Goal: Information Seeking & Learning: Learn about a topic

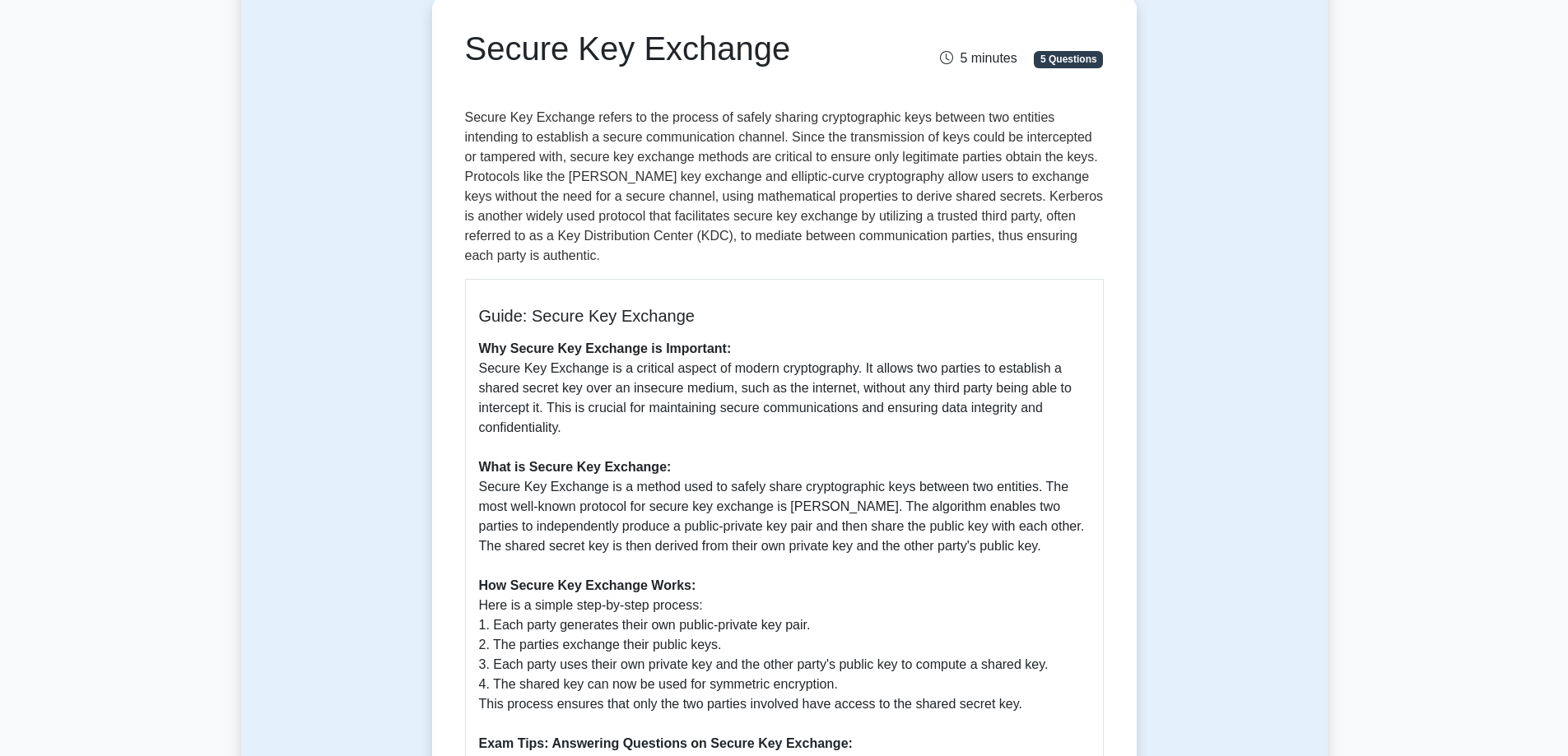
scroll to position [740, 0]
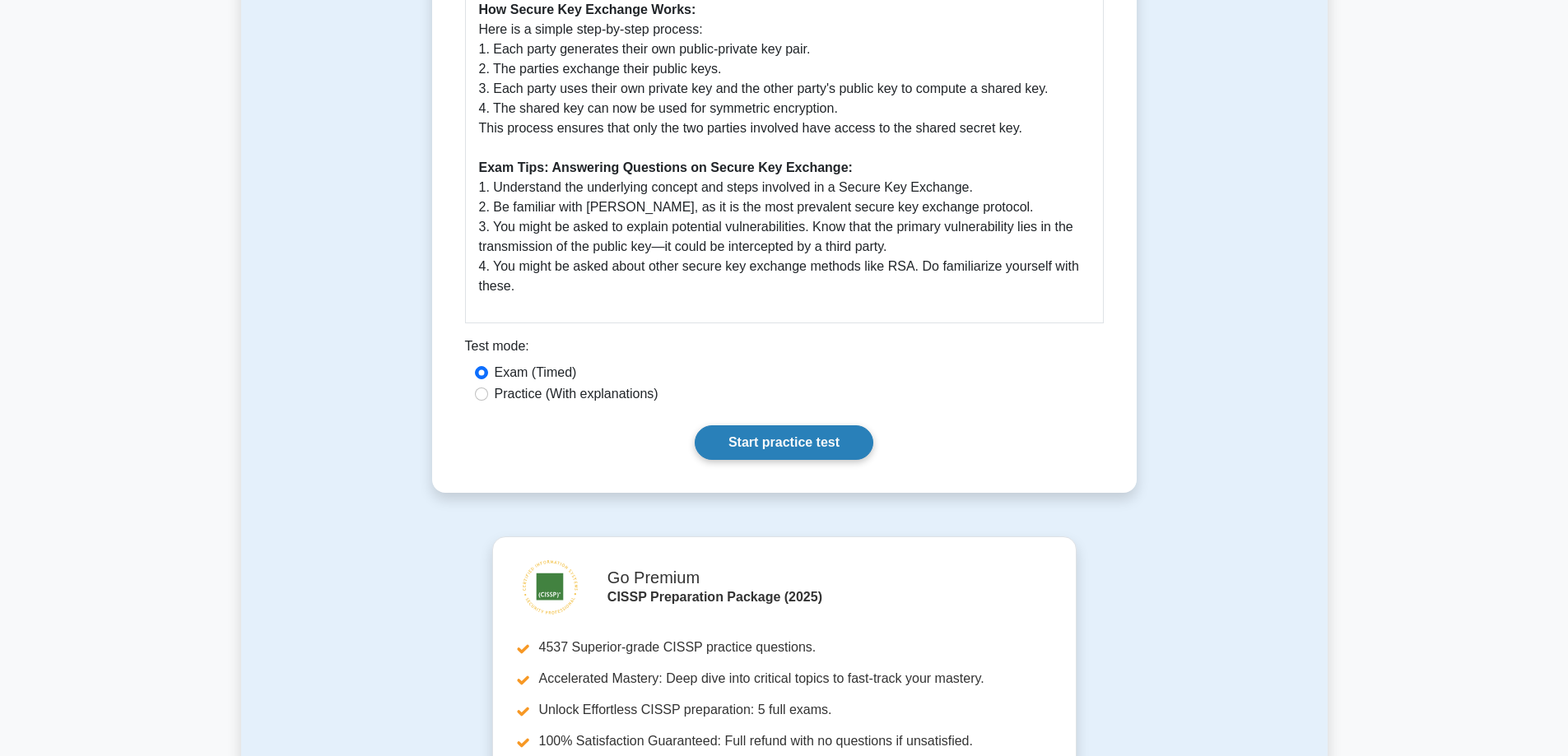
click at [754, 433] on link "Start practice test" at bounding box center [784, 442] width 179 height 34
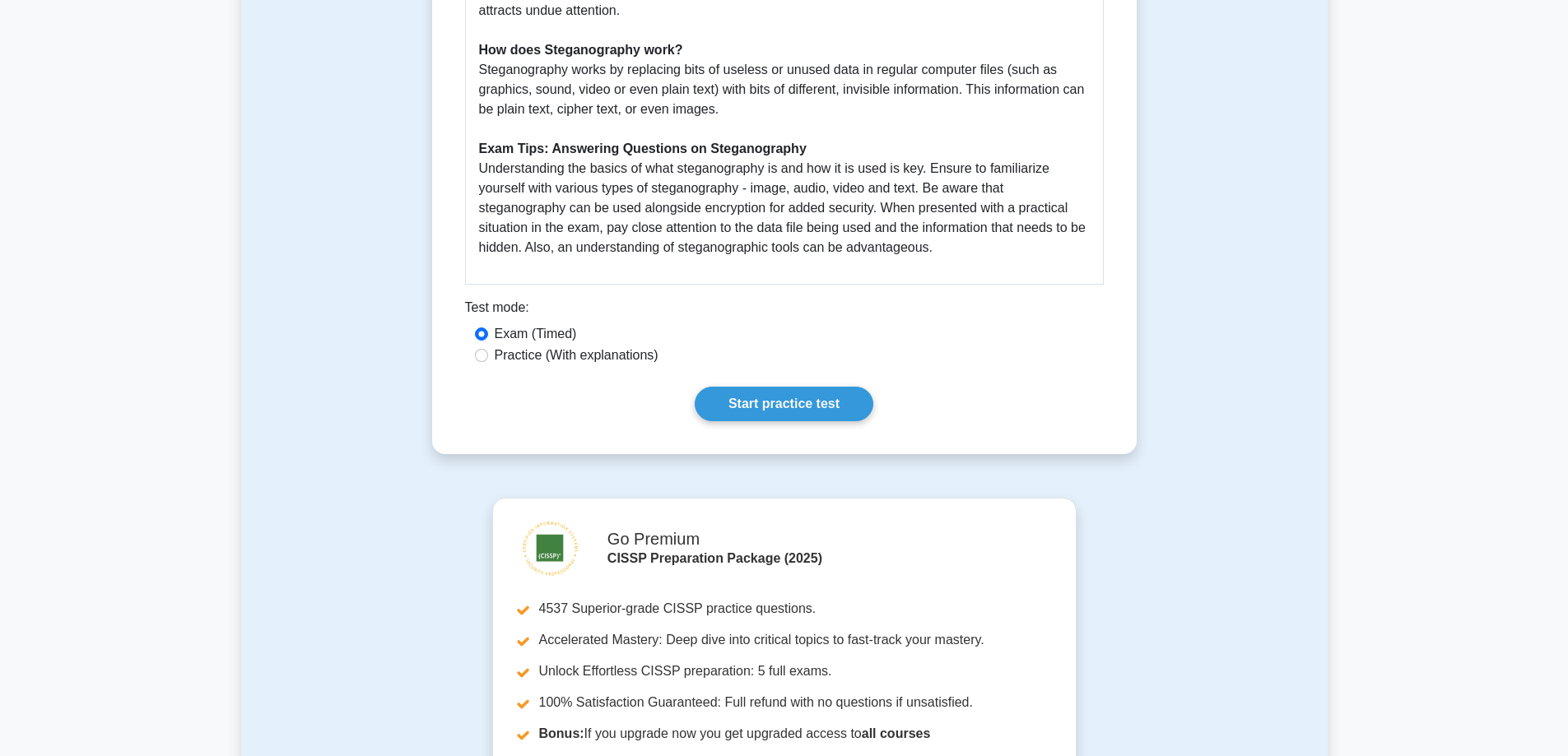
scroll to position [658, 0]
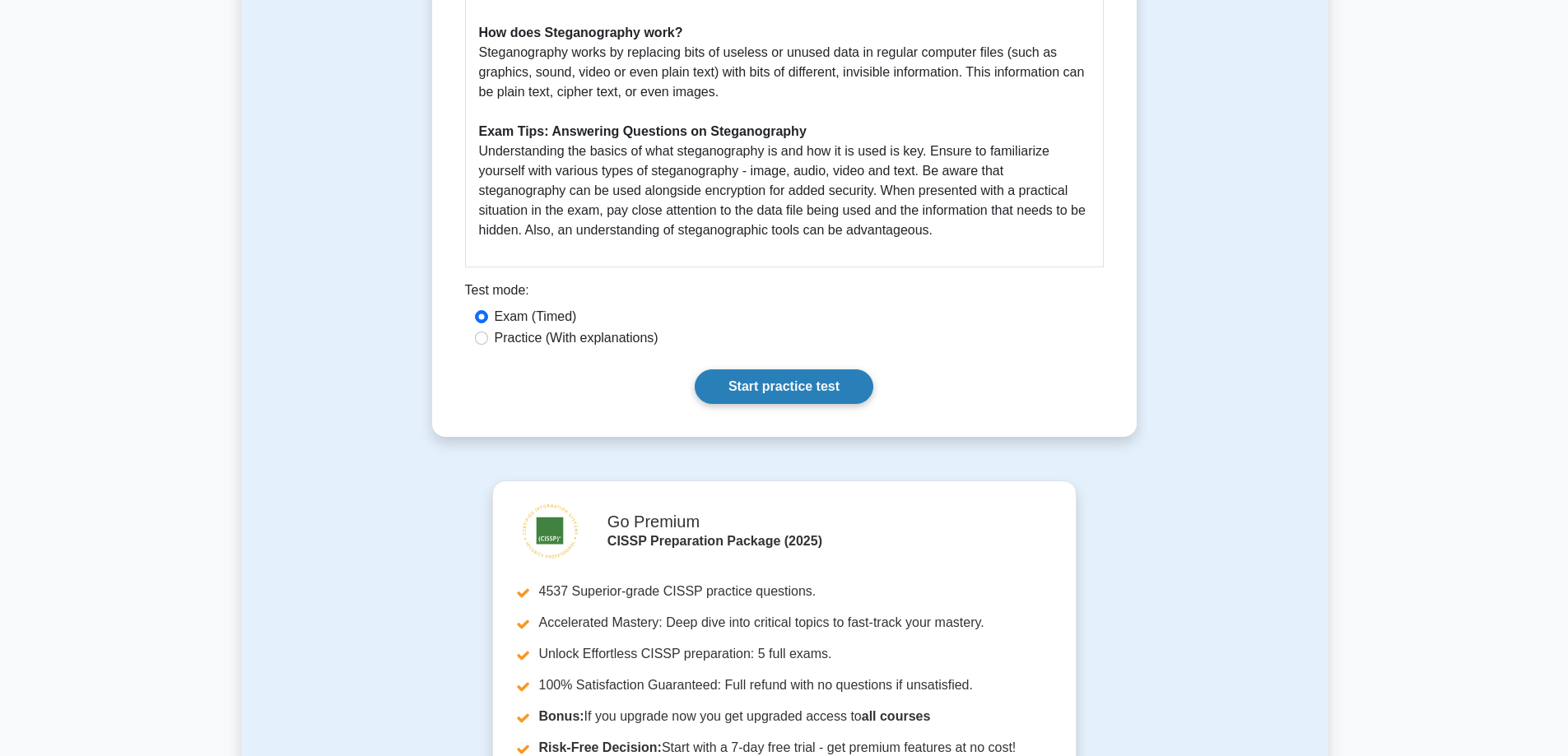
click at [834, 383] on link "Start practice test" at bounding box center [784, 386] width 179 height 34
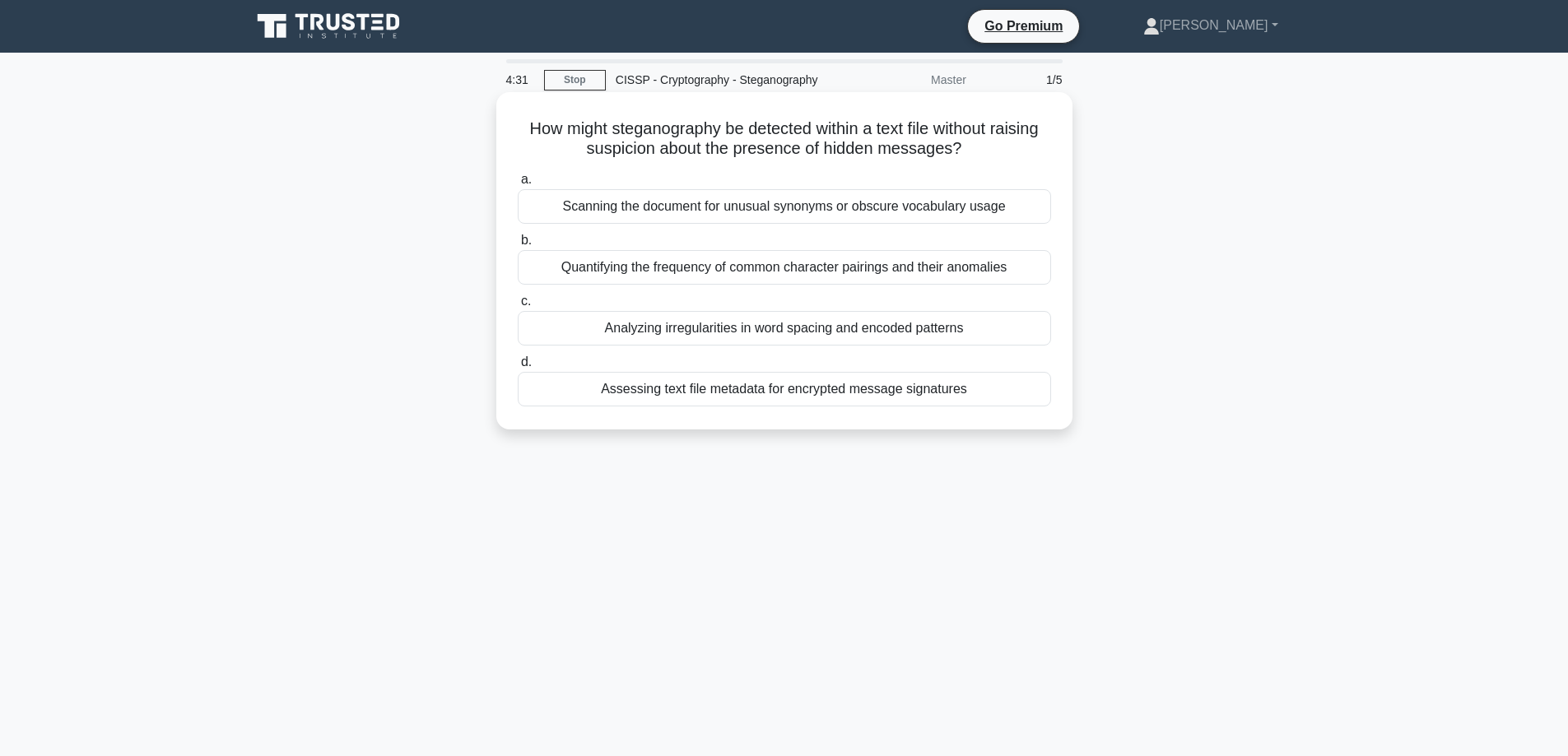
click at [868, 386] on div "Assessing text file metadata for encrypted message signatures" at bounding box center [784, 388] width 533 height 34
click at [517, 368] on input "d. Assessing text file metadata for encrypted message signatures" at bounding box center [517, 362] width 0 height 11
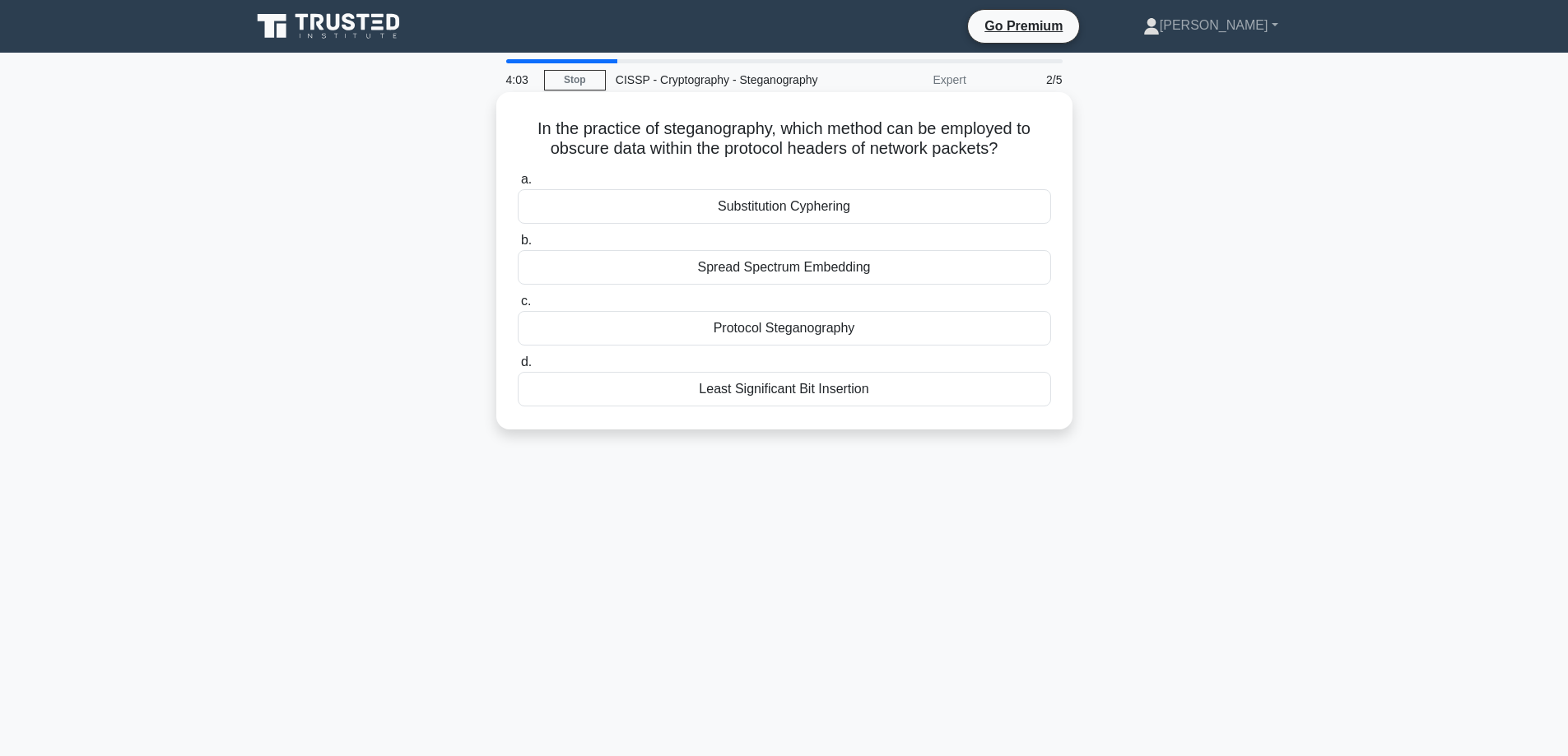
click at [945, 398] on div "Least Significant Bit Insertion" at bounding box center [784, 388] width 533 height 34
click at [517, 368] on input "d. Least Significant Bit Insertion" at bounding box center [517, 362] width 0 height 11
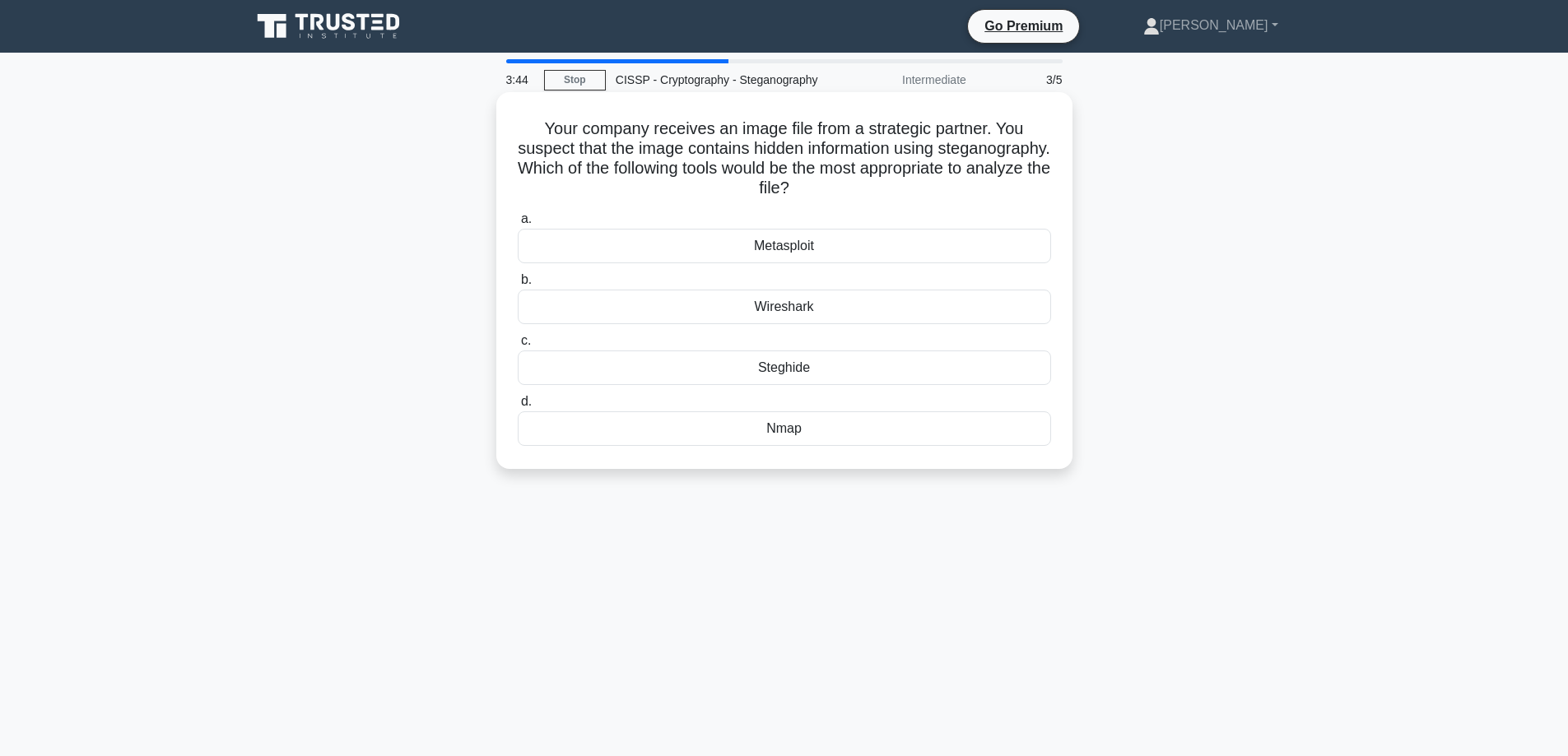
click at [834, 366] on div "Steghide" at bounding box center [784, 367] width 533 height 34
click at [517, 346] on input "c. Steghide" at bounding box center [517, 340] width 0 height 11
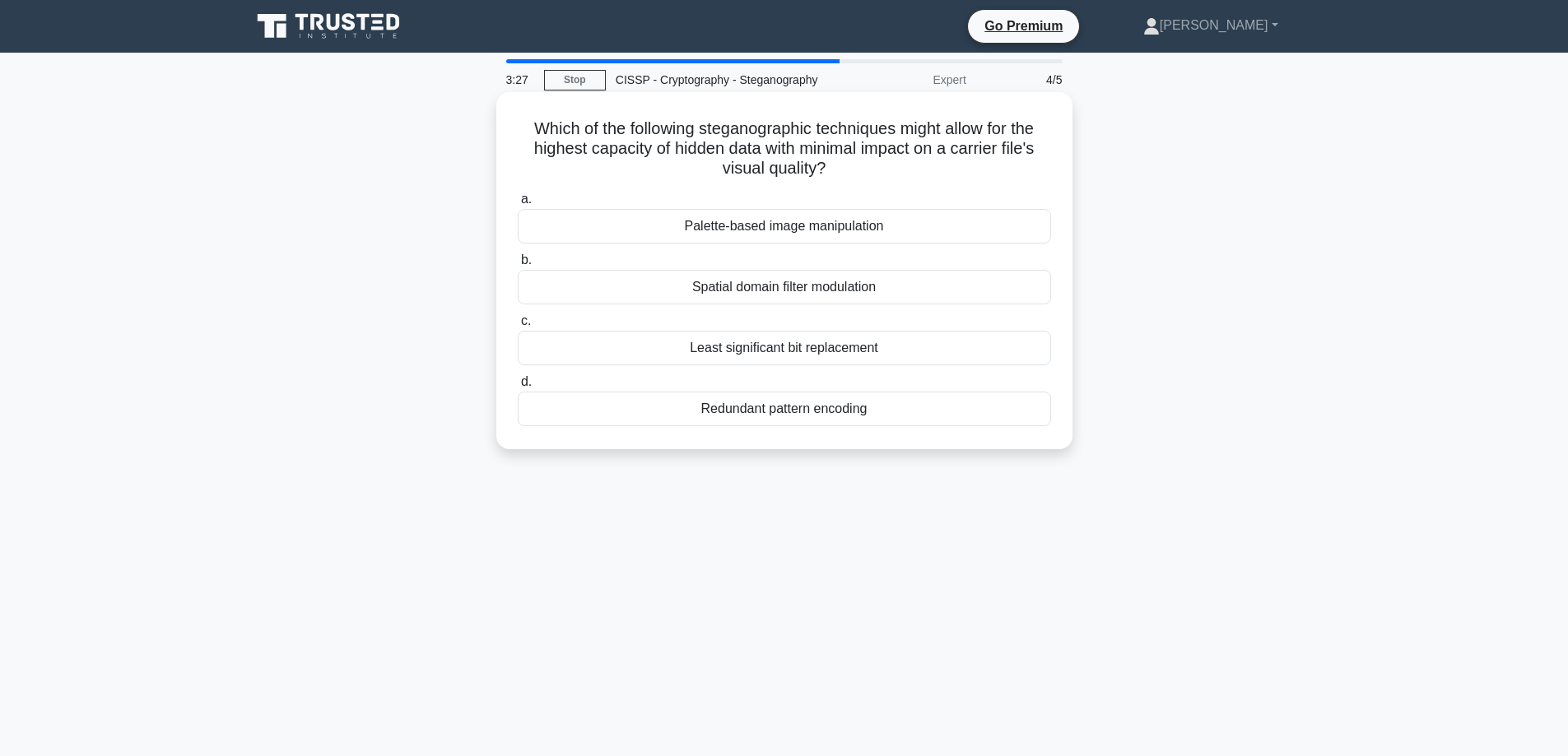
click at [890, 352] on div "Least significant bit replacement" at bounding box center [784, 347] width 533 height 34
click at [517, 326] on input "c. Least significant bit replacement" at bounding box center [517, 320] width 0 height 11
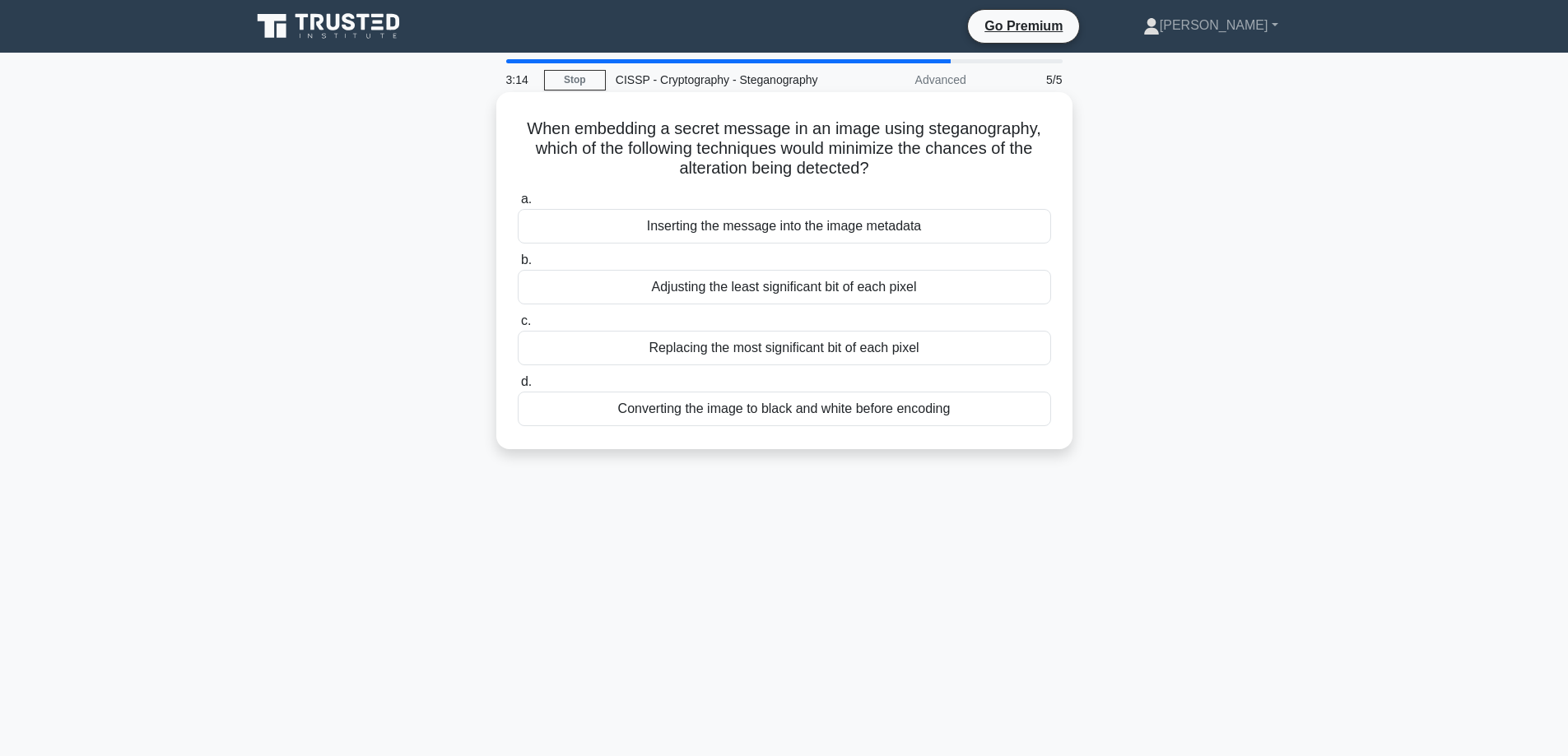
click at [920, 290] on div "Adjusting the least significant bit of each pixel" at bounding box center [784, 286] width 533 height 34
click at [517, 265] on input "b. Adjusting the least significant bit of each pixel" at bounding box center [517, 260] width 0 height 11
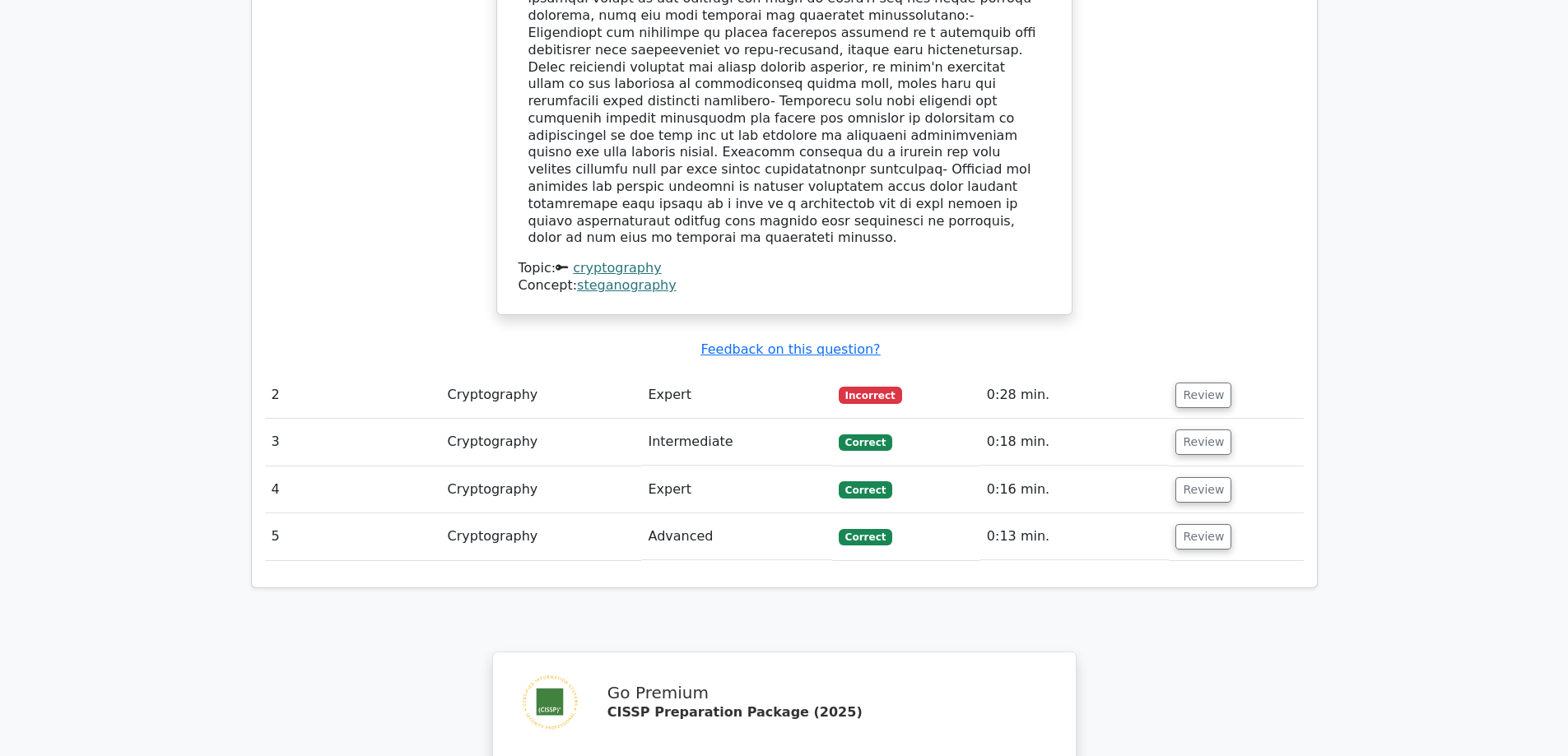
scroll to position [1810, 0]
click at [1197, 381] on button "Review" at bounding box center [1203, 394] width 56 height 26
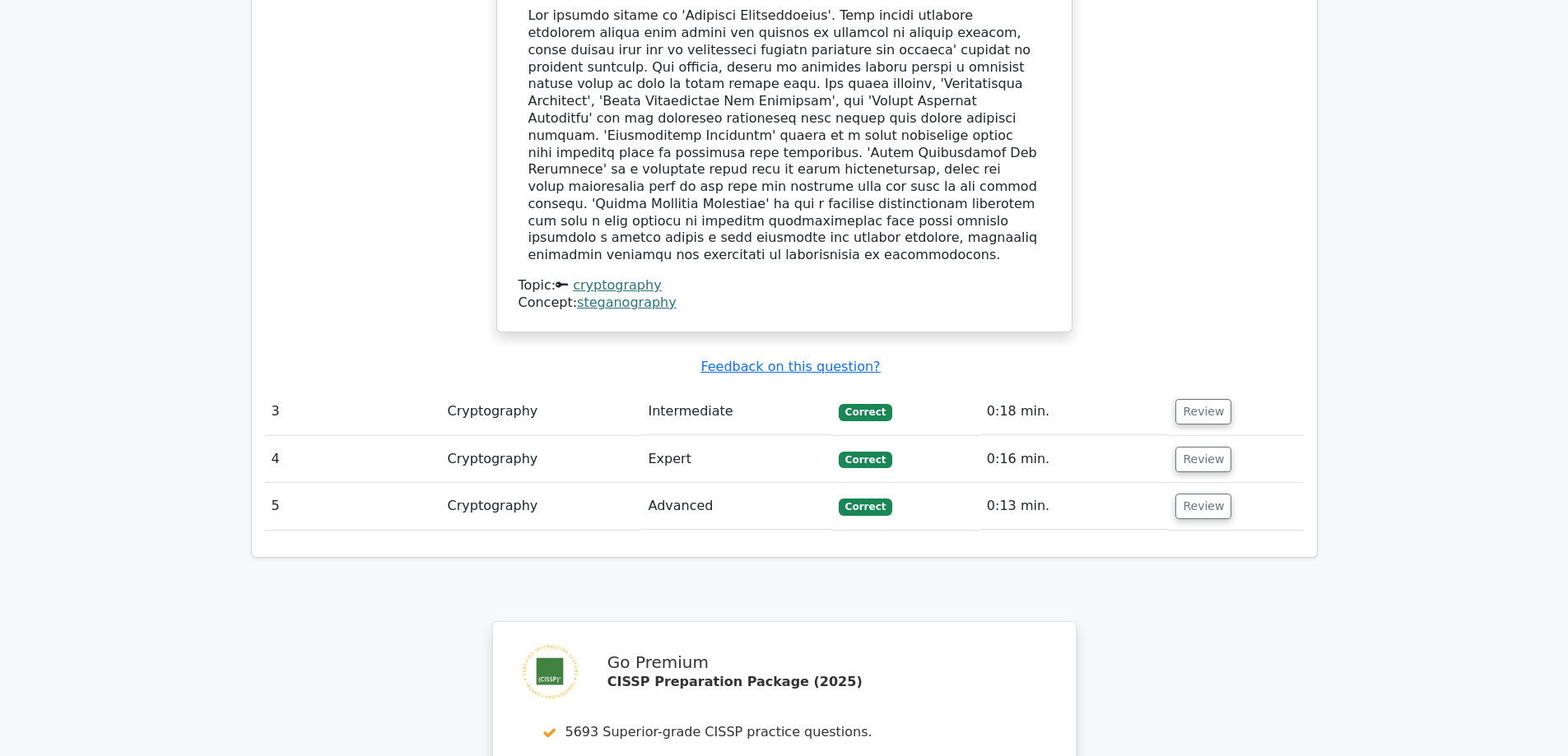
scroll to position [2103, 0]
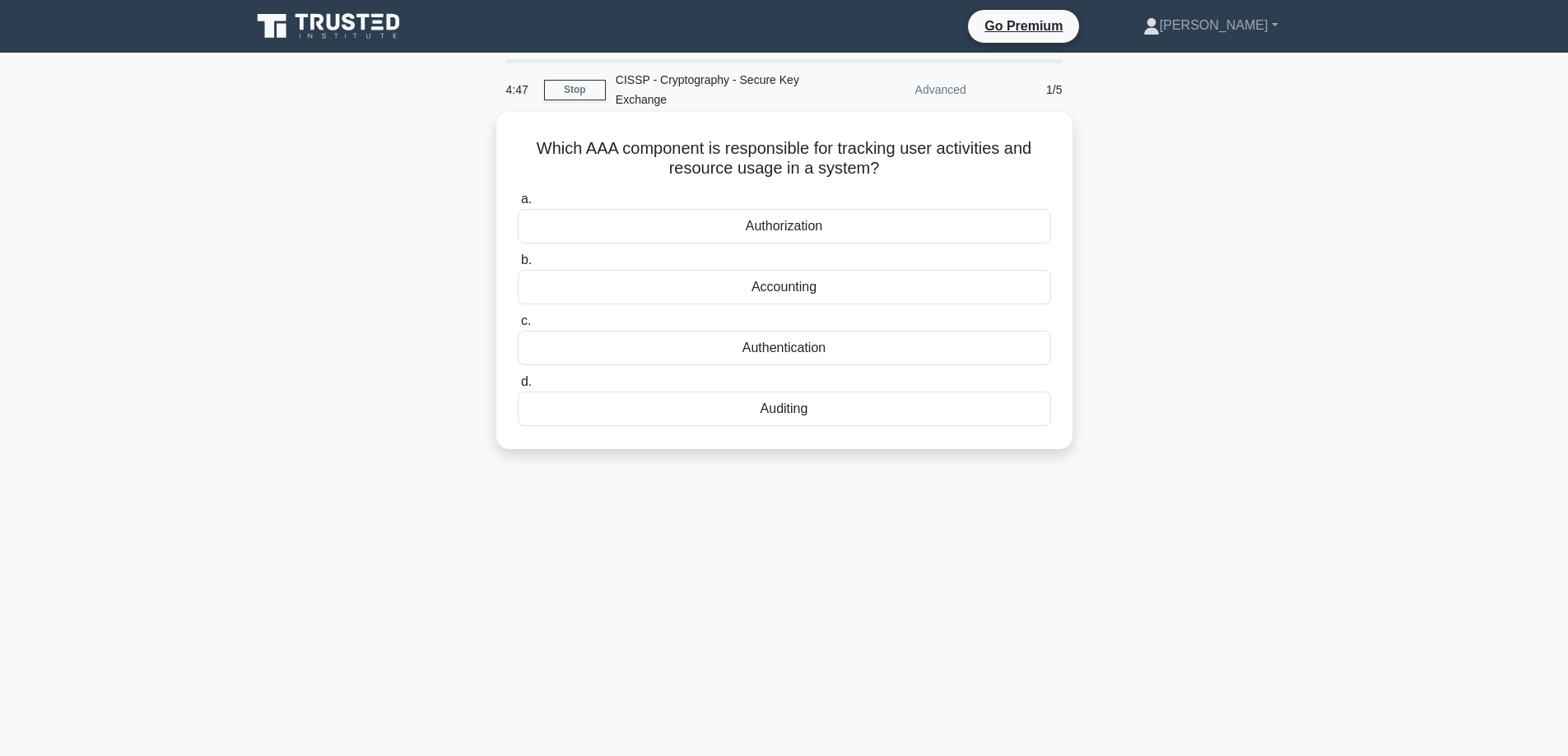
click at [813, 225] on div "Authorization" at bounding box center [784, 226] width 533 height 34
click at [517, 204] on input "a. Authorization" at bounding box center [517, 199] width 0 height 11
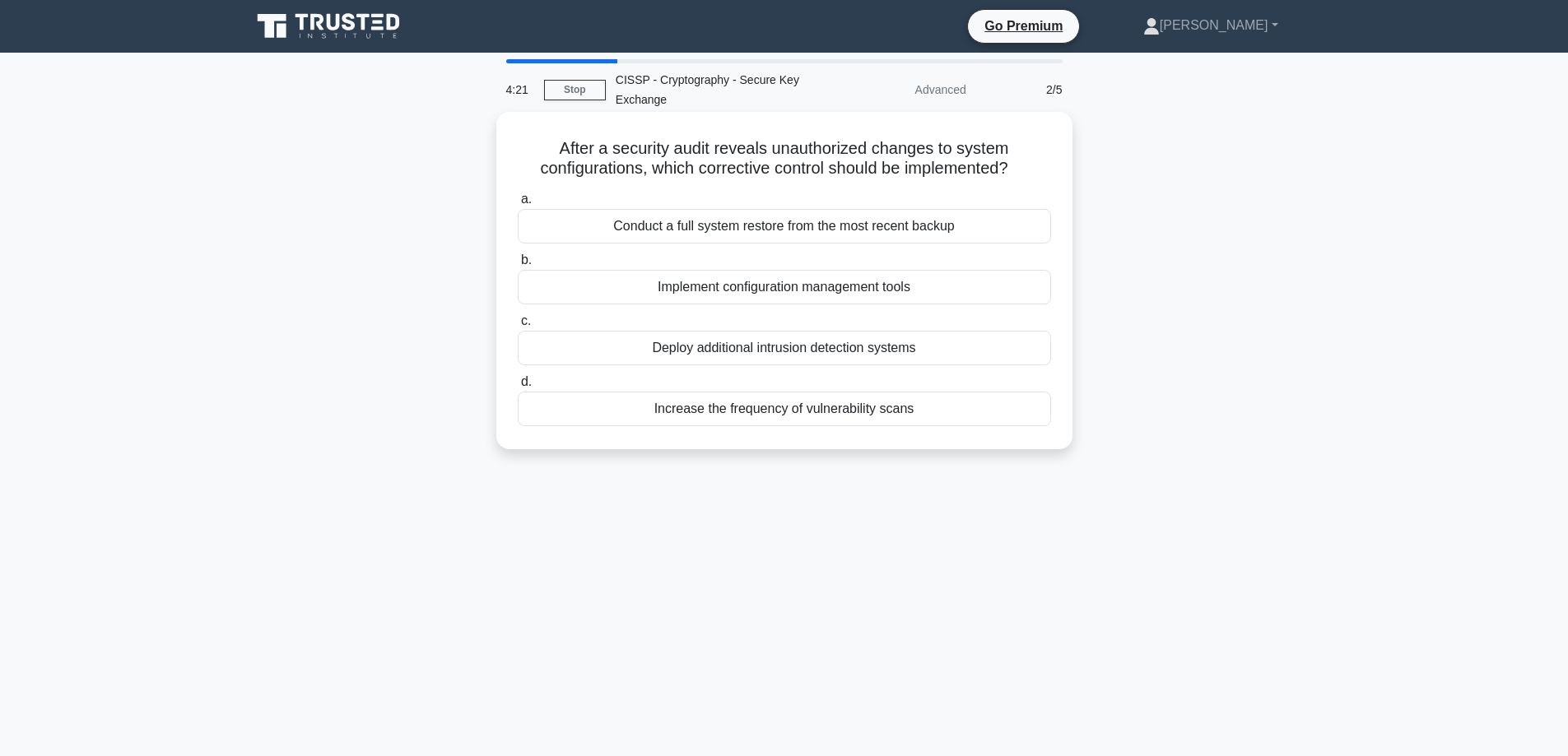
click at [940, 289] on div "Implement configuration management tools" at bounding box center [784, 286] width 533 height 34
click at [517, 265] on input "b. Implement configuration management tools" at bounding box center [517, 260] width 0 height 11
click at [939, 284] on div "Threat intelligence integration" at bounding box center [784, 286] width 533 height 34
click at [517, 265] on input "b. Threat intelligence integration" at bounding box center [517, 260] width 0 height 11
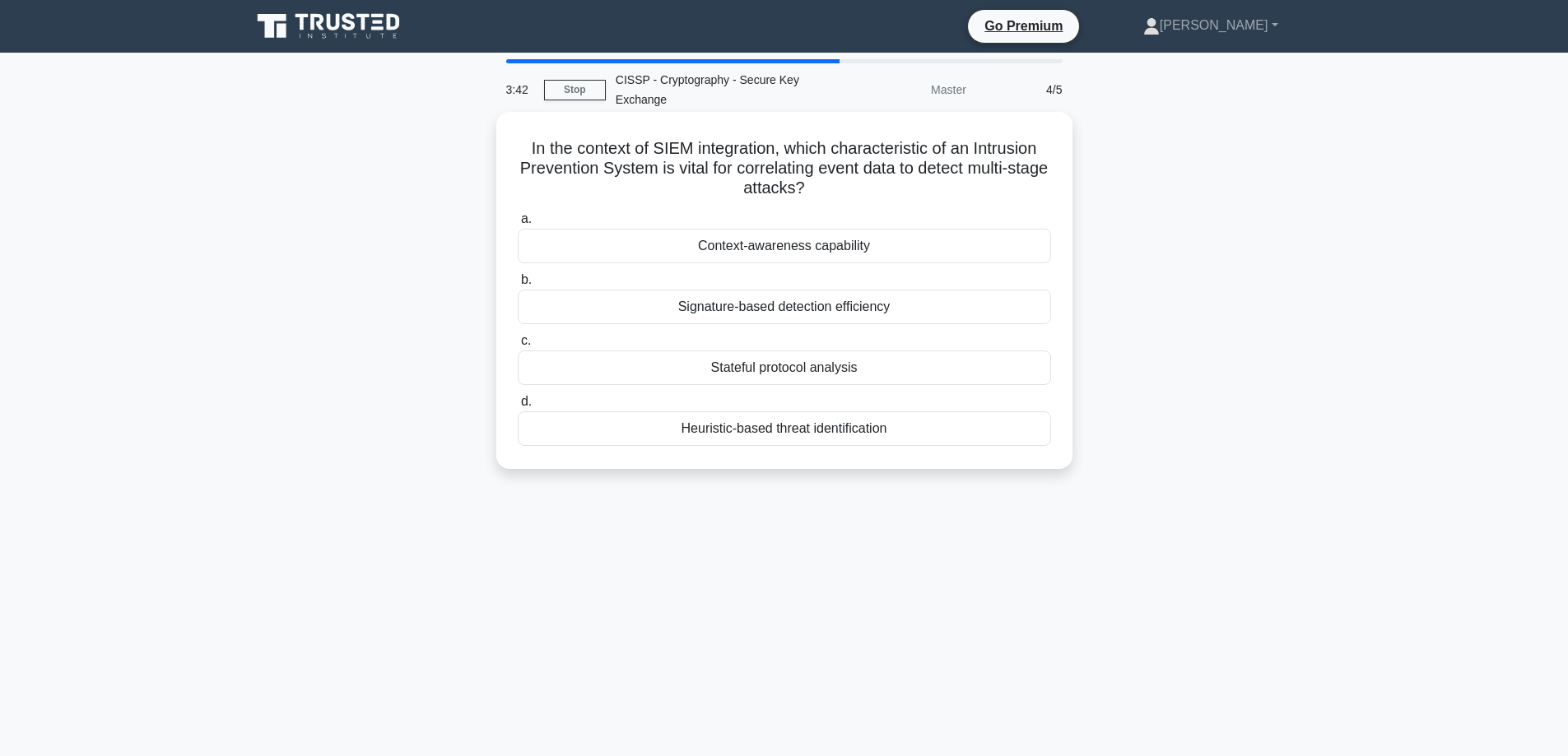
click at [889, 312] on div "Signature-based detection efficiency" at bounding box center [784, 307] width 533 height 34
click at [517, 285] on input "b. Signature-based detection efficiency" at bounding box center [517, 279] width 0 height 11
click at [876, 433] on div "Discretionary Access Control (DAC)" at bounding box center [784, 428] width 533 height 34
click at [517, 407] on input "d. Discretionary Access Control (DAC)" at bounding box center [517, 401] width 0 height 11
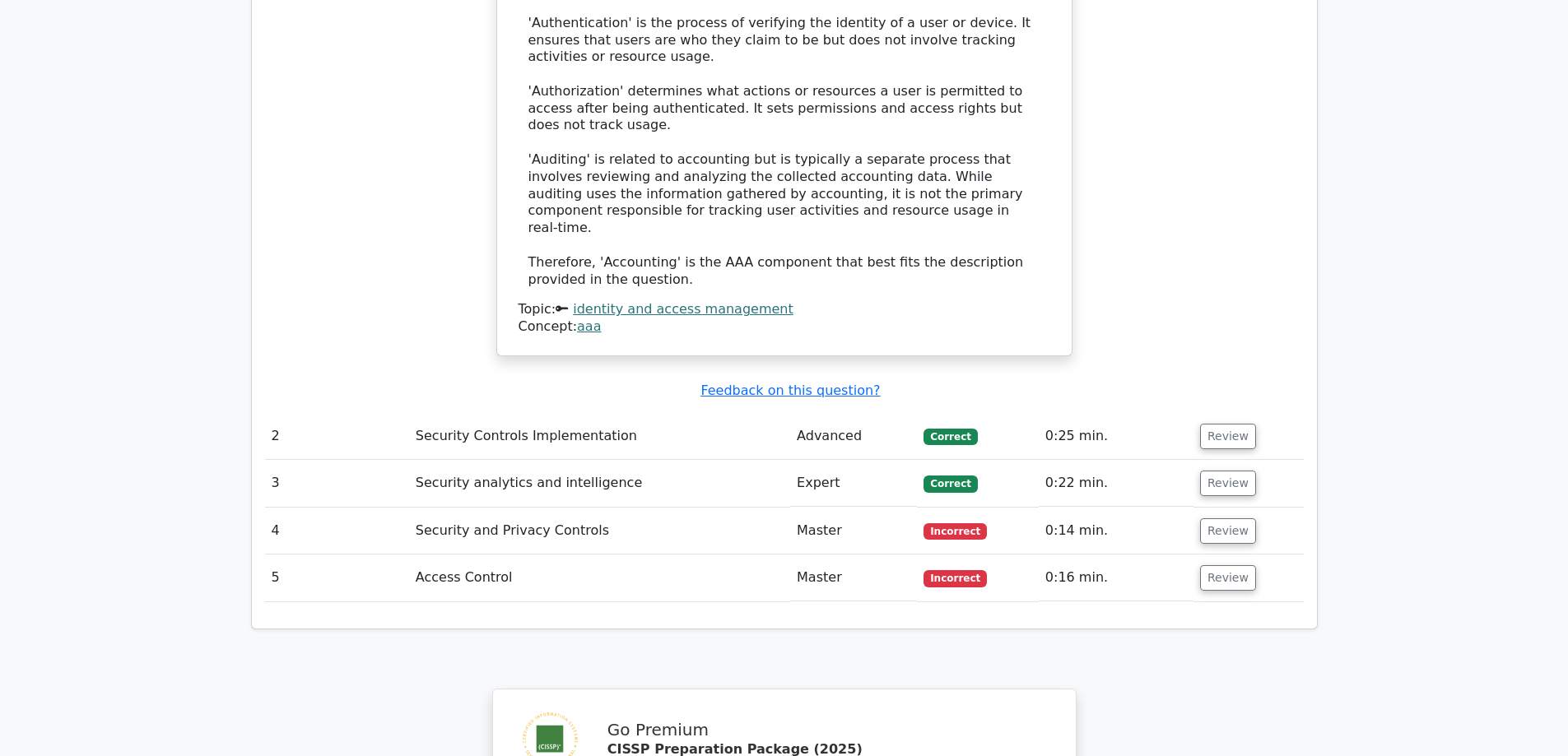
scroll to position [1974, 0]
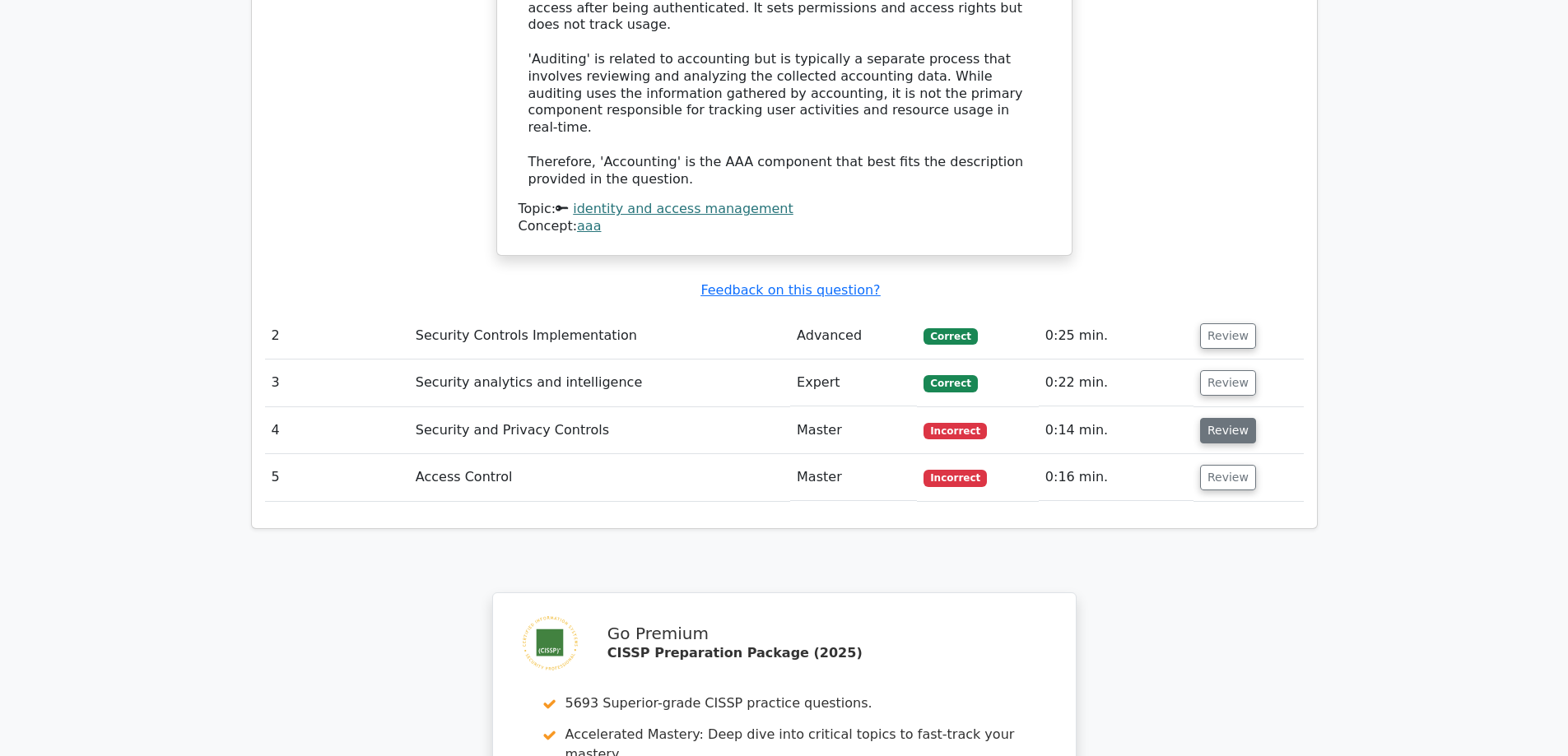
click at [1231, 418] on button "Review" at bounding box center [1228, 431] width 56 height 26
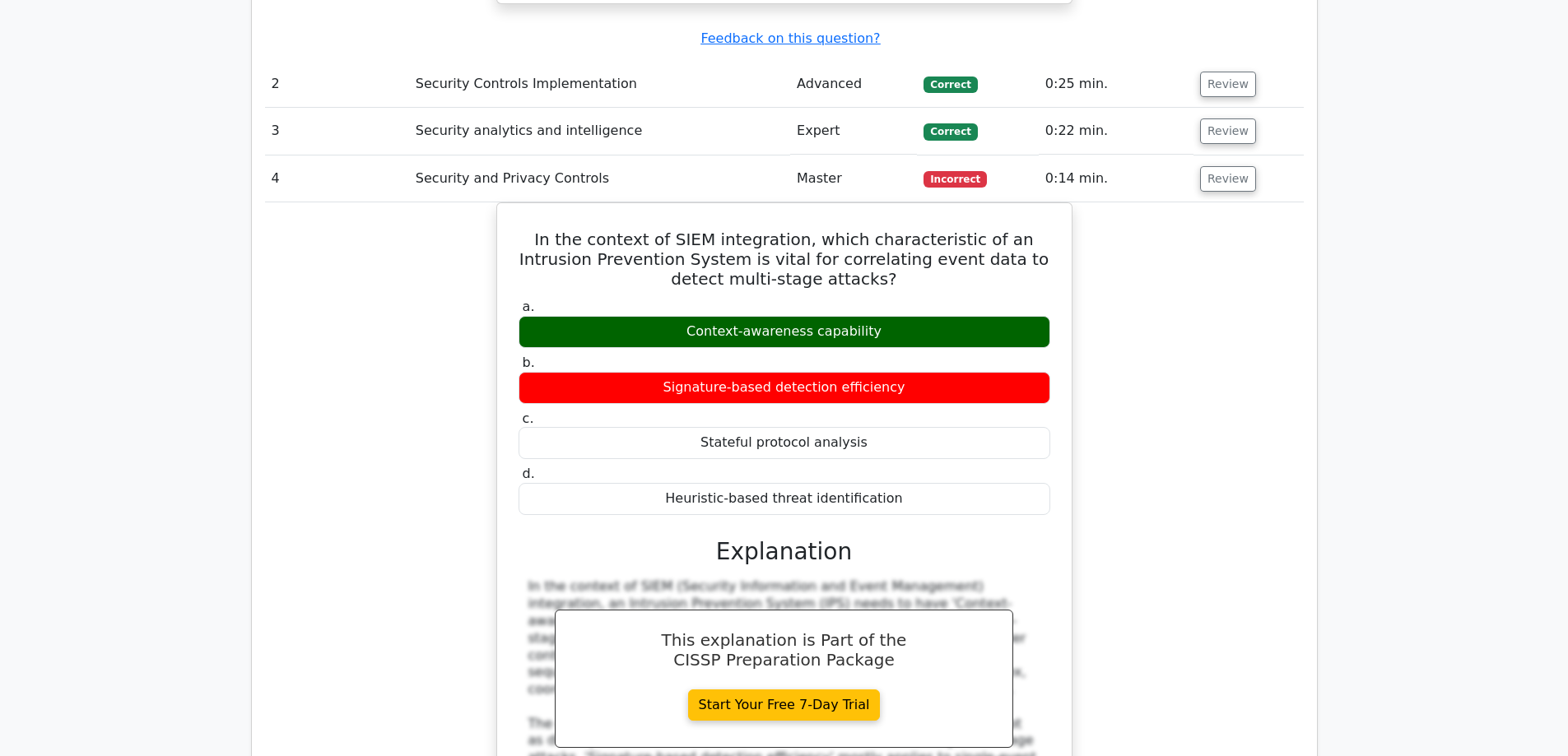
scroll to position [2797, 0]
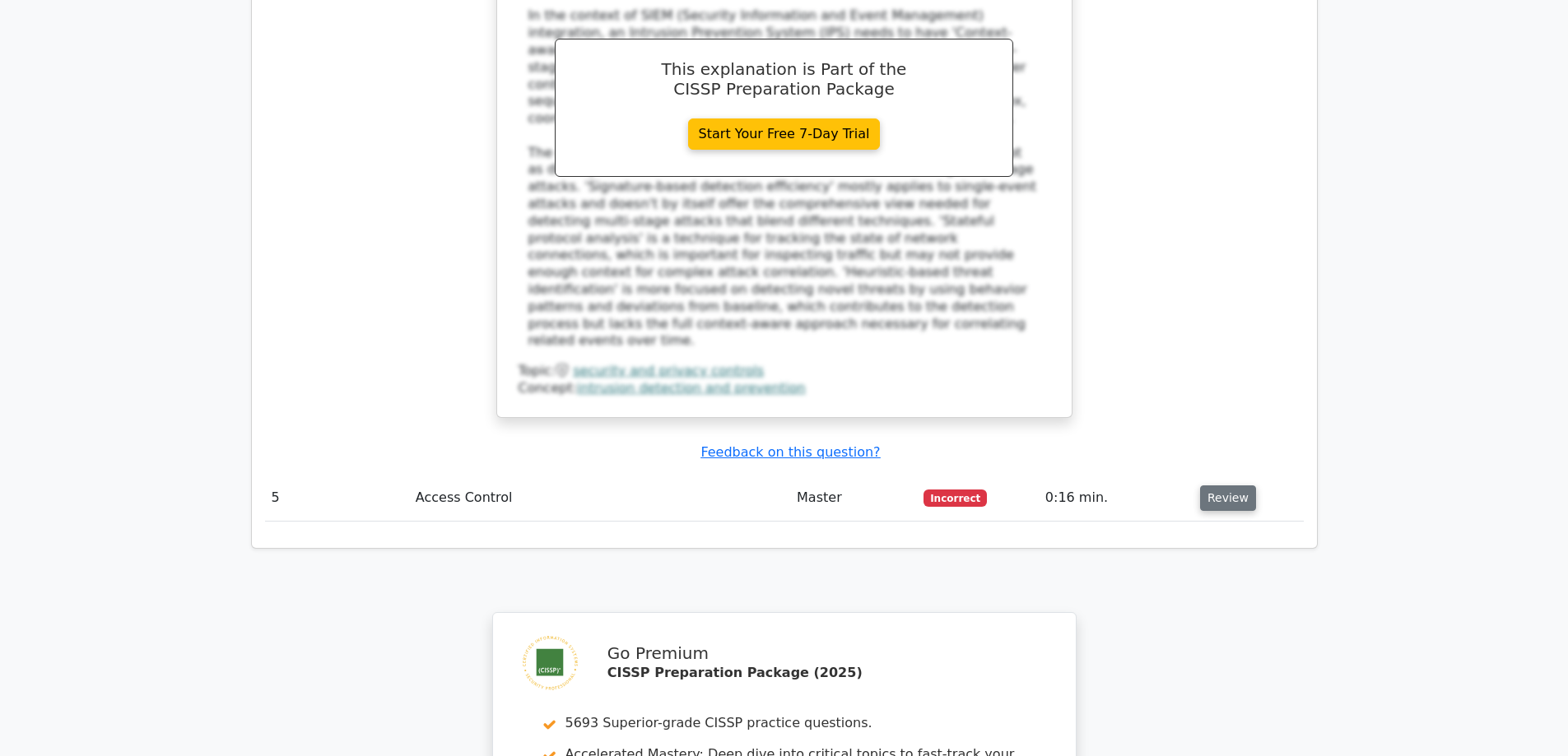
click at [1237, 486] on button "Review" at bounding box center [1228, 498] width 56 height 26
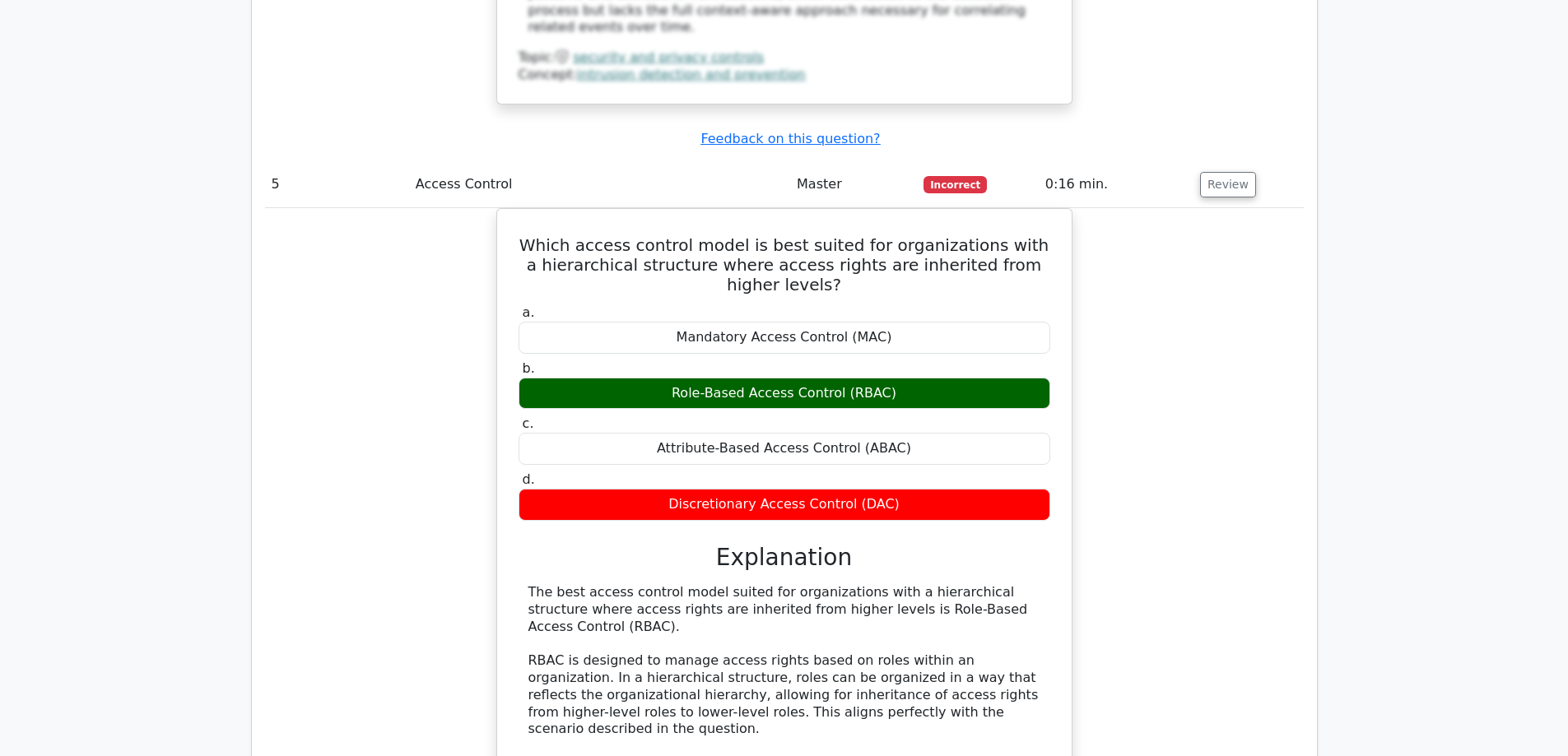
scroll to position [3126, 0]
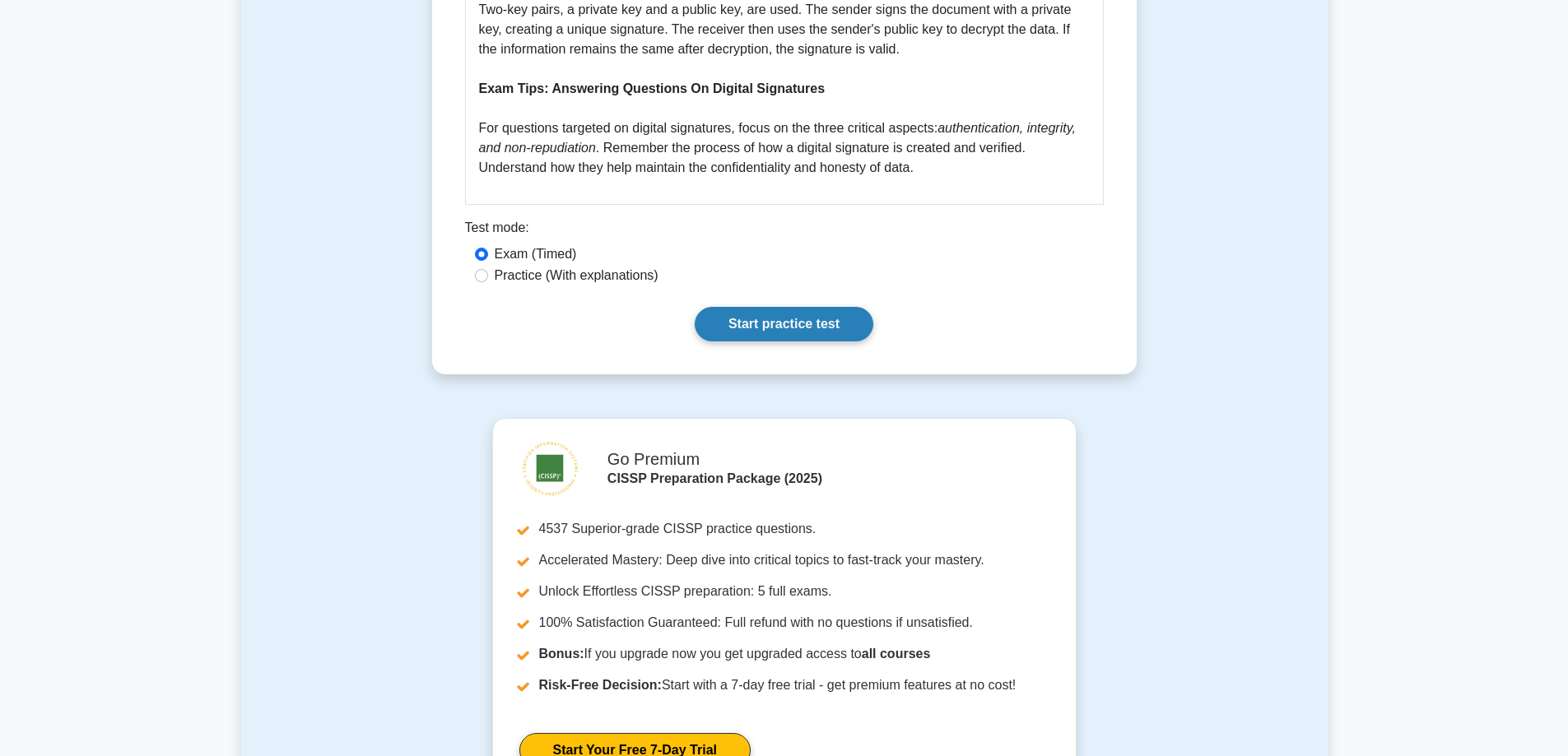
click at [765, 336] on link "Start practice test" at bounding box center [784, 323] width 179 height 34
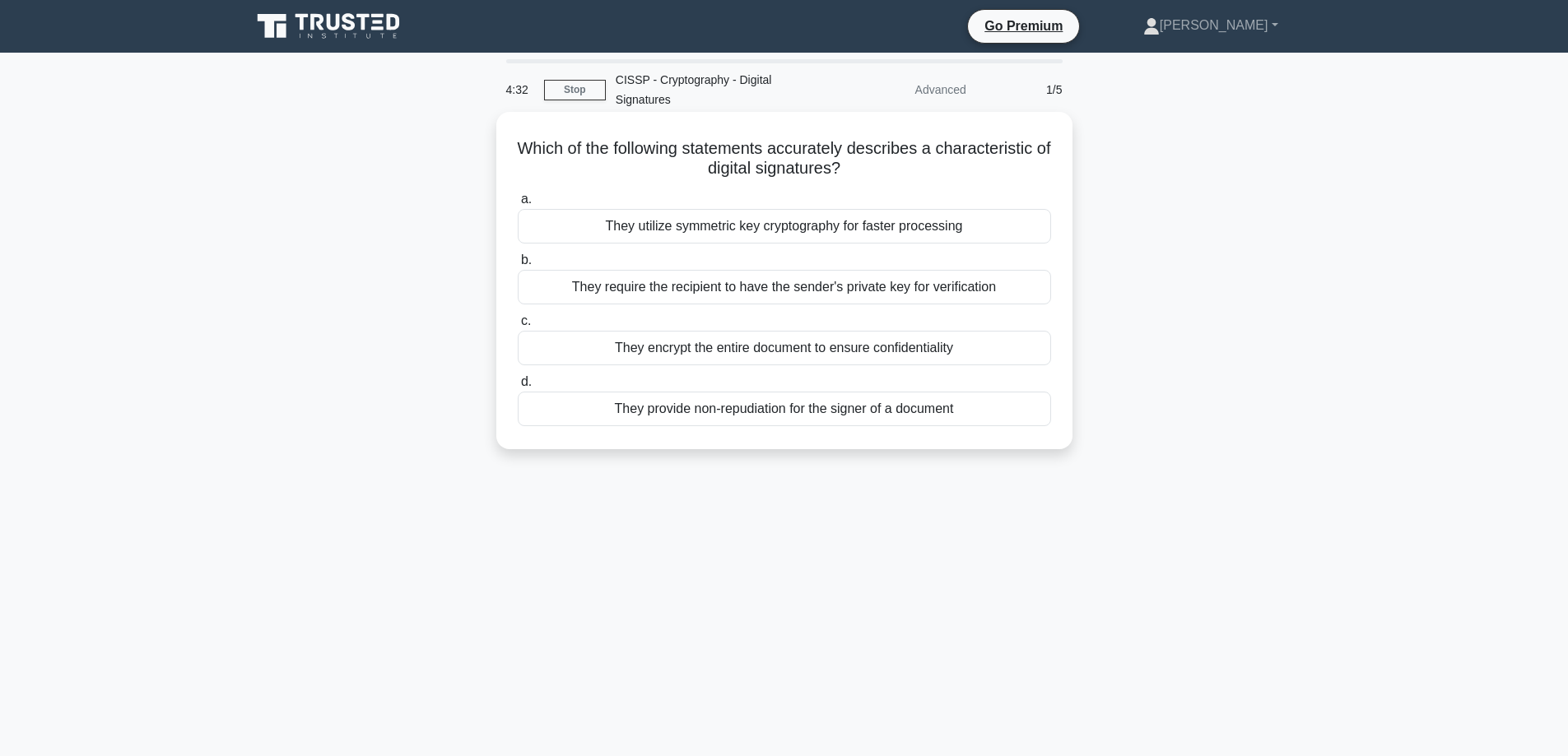
click at [905, 290] on div "They require the recipient to have the sender's private key for verification" at bounding box center [784, 286] width 533 height 34
click at [517, 265] on input "b. They require the recipient to have the sender's private key for verification" at bounding box center [517, 260] width 0 height 11
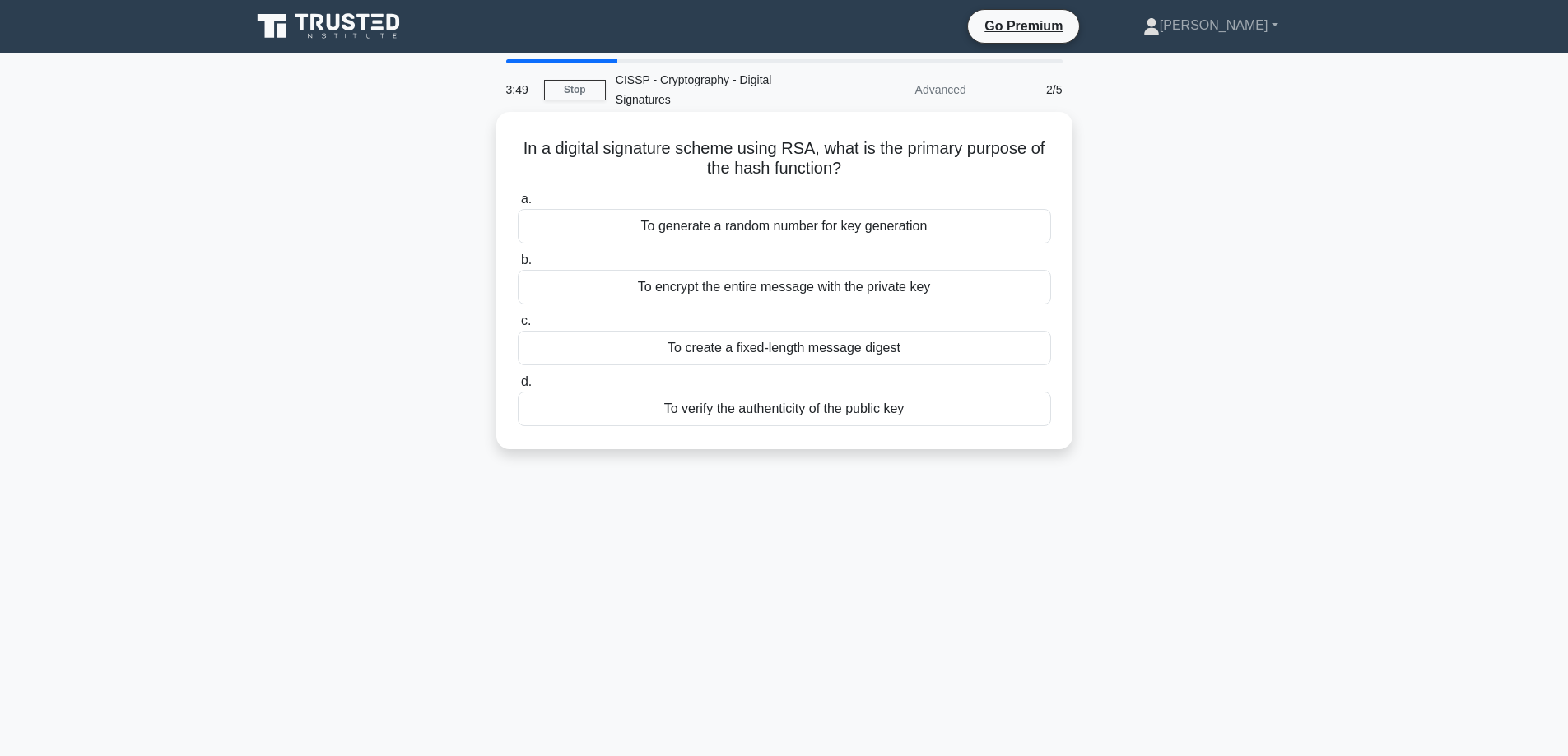
click at [914, 283] on div "To encrypt the entire message with the private key" at bounding box center [784, 286] width 533 height 34
click at [517, 265] on input "b. To encrypt the entire message with the private key" at bounding box center [517, 260] width 0 height 11
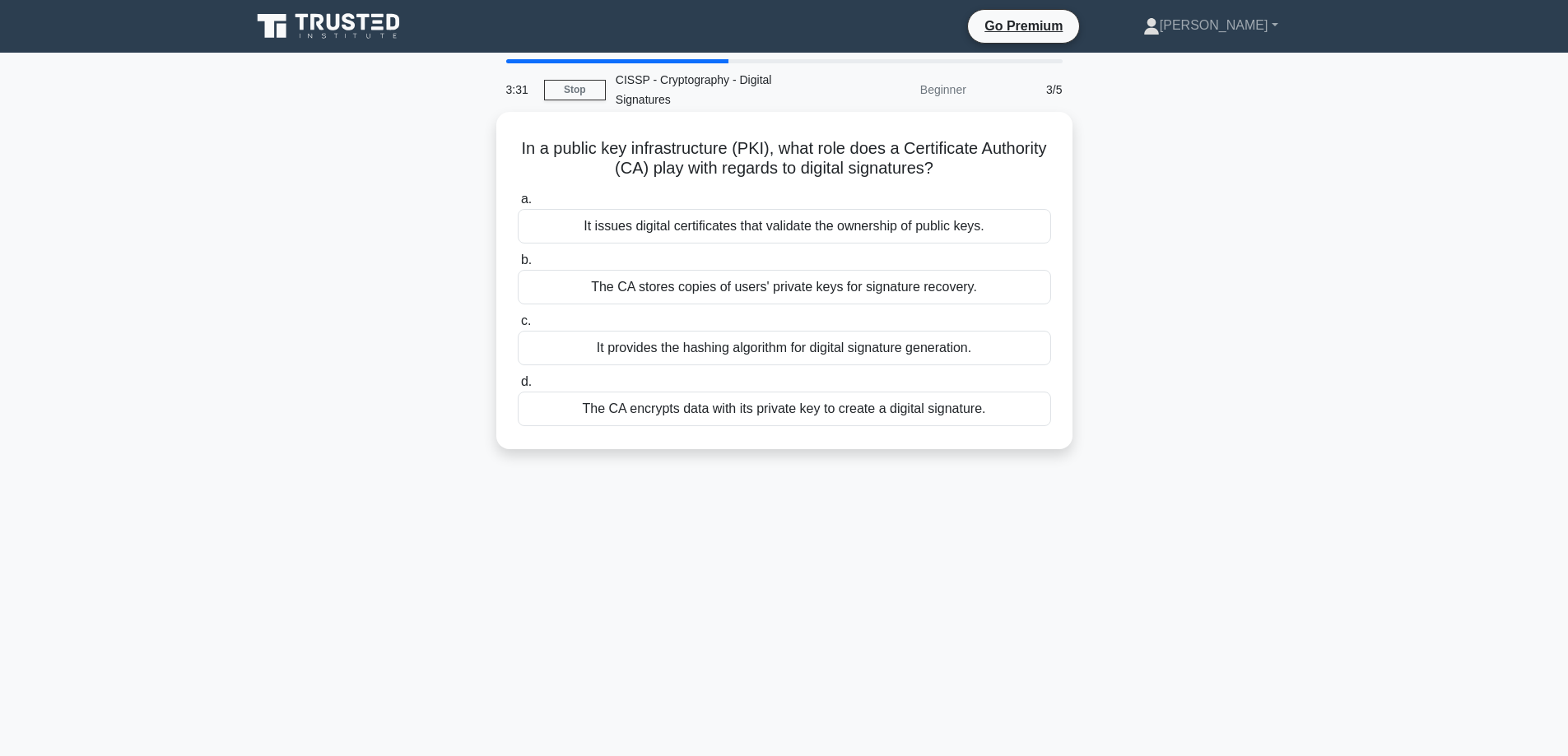
click at [900, 224] on div "It issues digital certificates that validate the ownership of public keys." at bounding box center [784, 226] width 533 height 34
click at [517, 204] on input "a. It issues digital certificates that validate the ownership of public keys." at bounding box center [517, 199] width 0 height 11
click at [919, 227] on div "Validating the certificate chain of the issuing Certificate Authority" at bounding box center [784, 226] width 533 height 34
click at [517, 204] on input "a. Validating the certificate chain of the issuing Certificate Authority" at bounding box center [517, 199] width 0 height 11
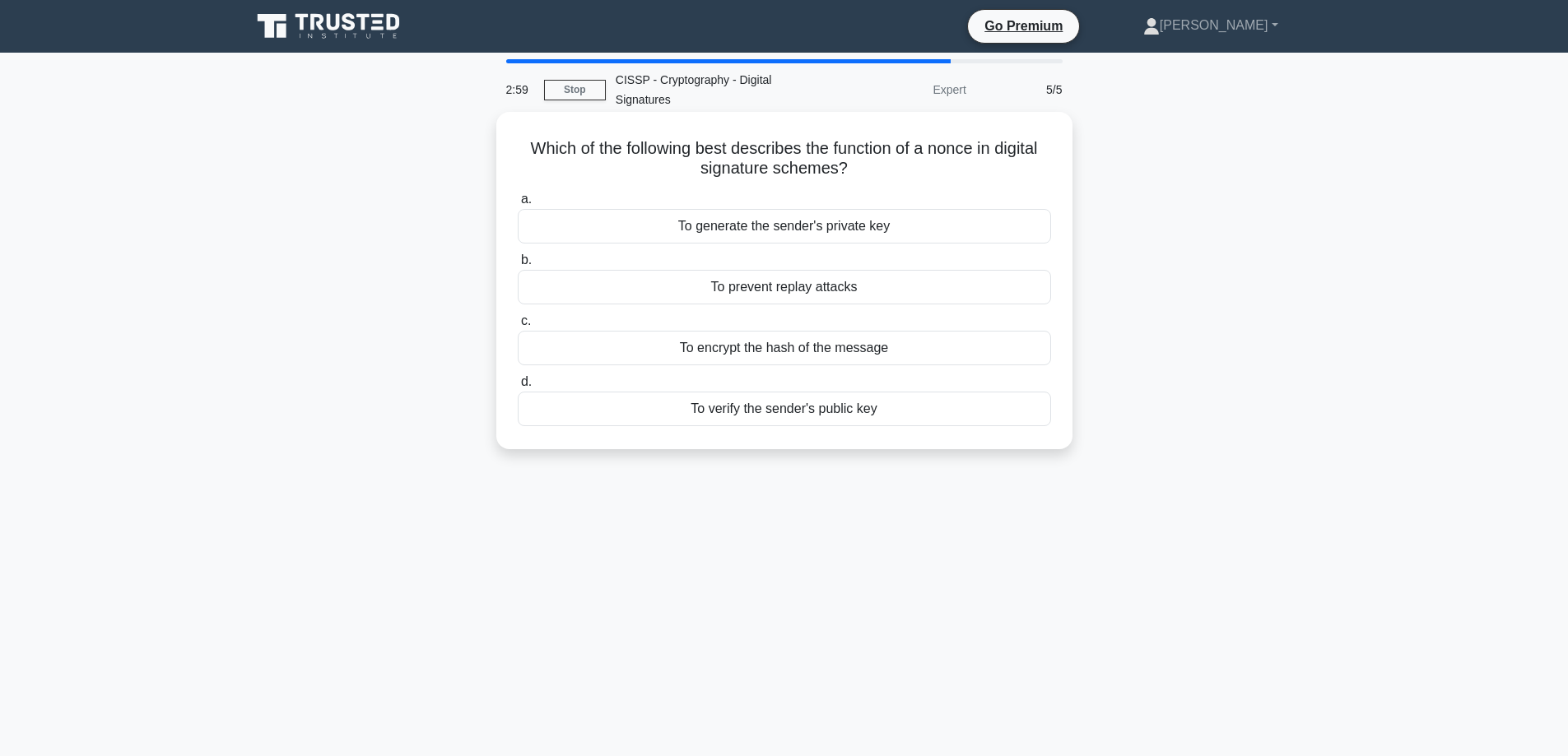
click at [839, 410] on div "To verify the sender's public key" at bounding box center [784, 408] width 533 height 34
click at [517, 387] on input "d. To verify the sender's public key" at bounding box center [517, 381] width 0 height 11
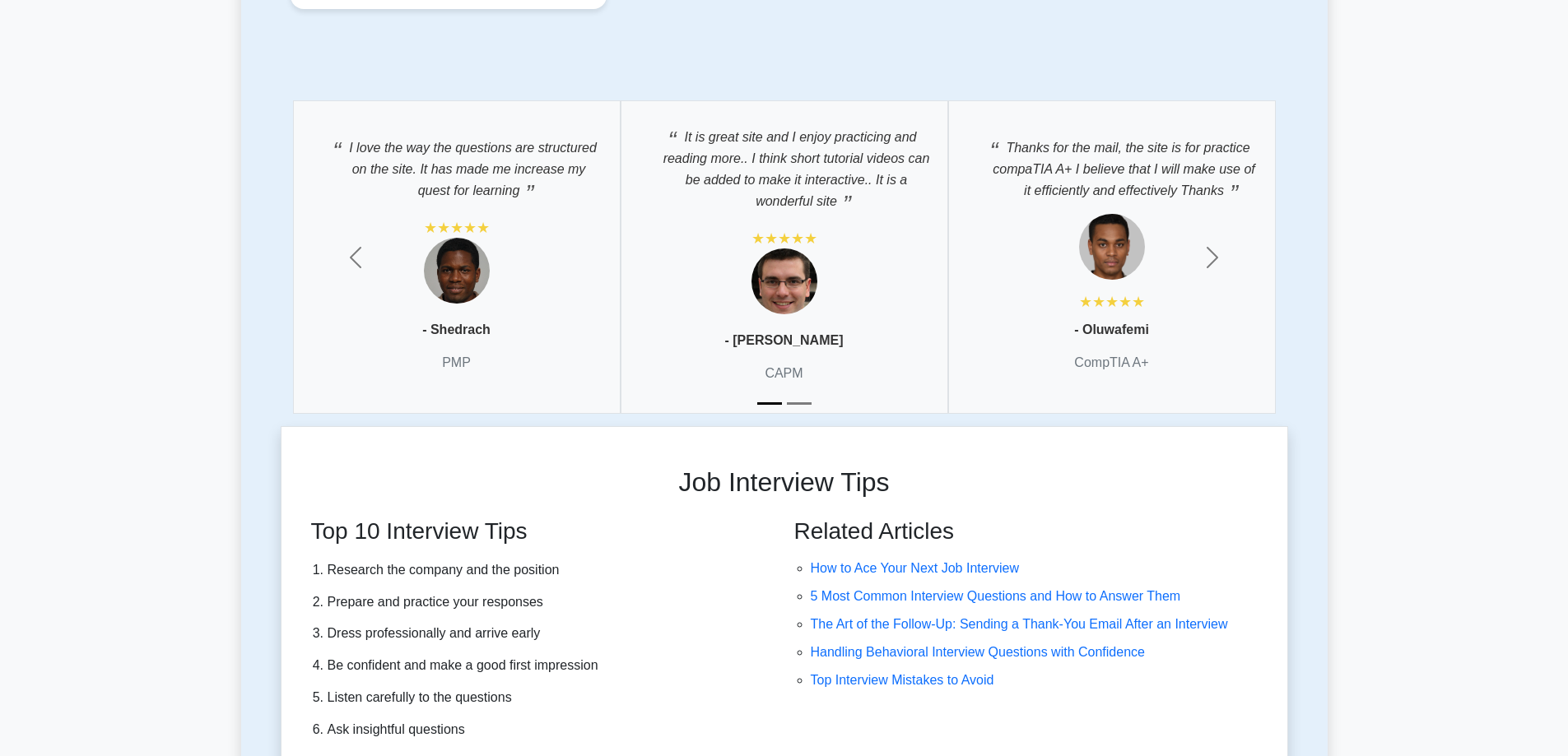
scroll to position [4113, 0]
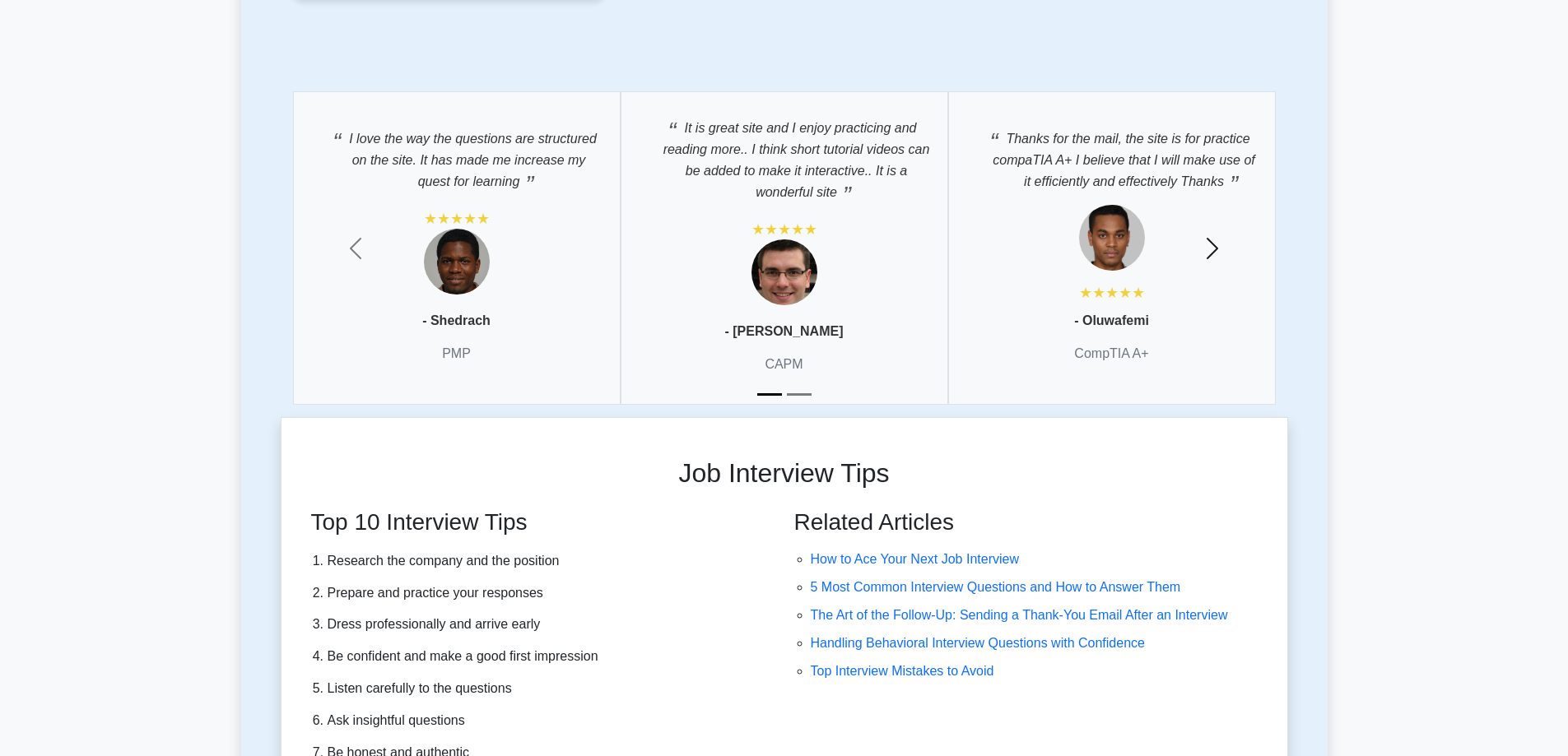
click at [1212, 249] on span "button" at bounding box center [1212, 248] width 27 height 27
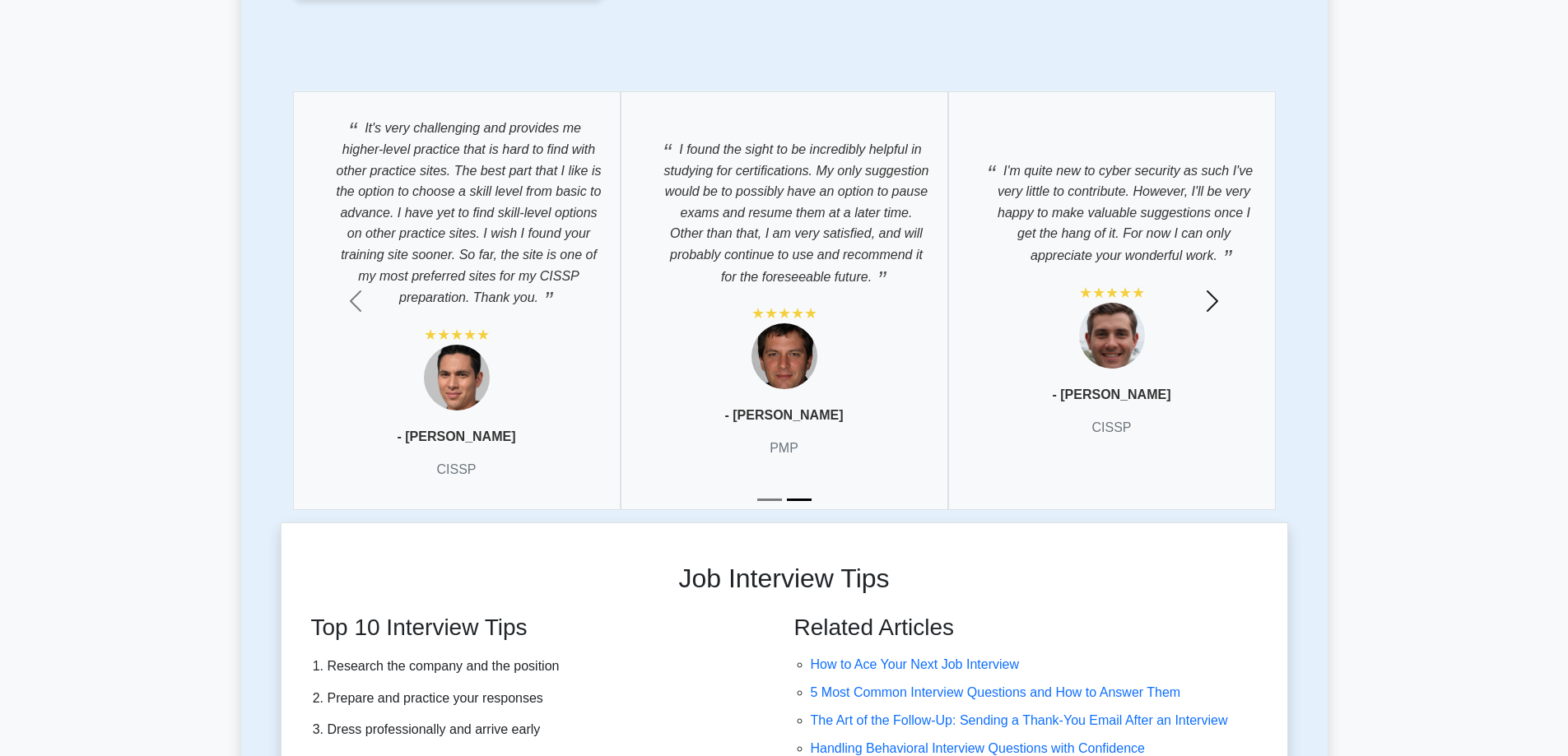
click at [1218, 299] on span "button" at bounding box center [1212, 301] width 27 height 27
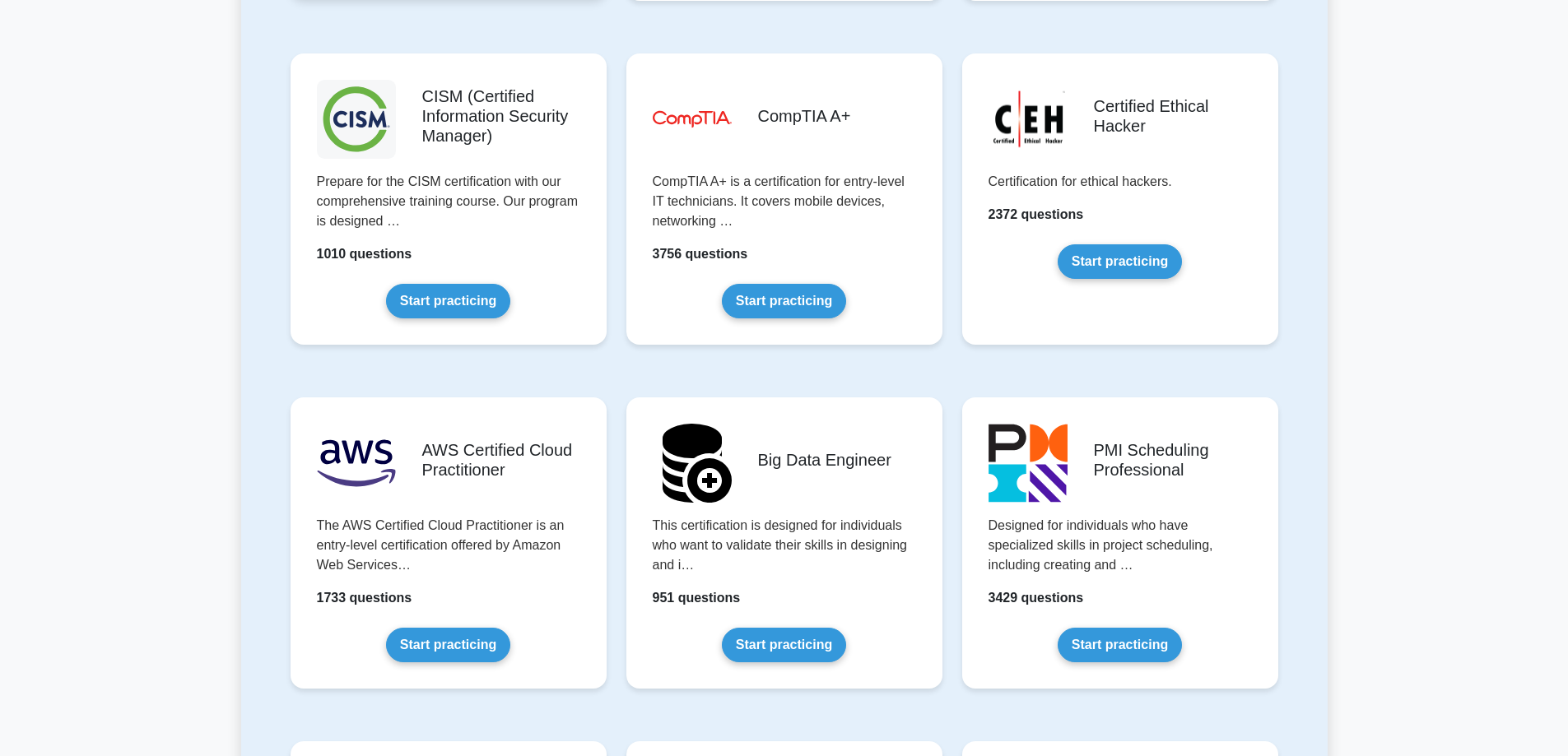
scroll to position [1899, 0]
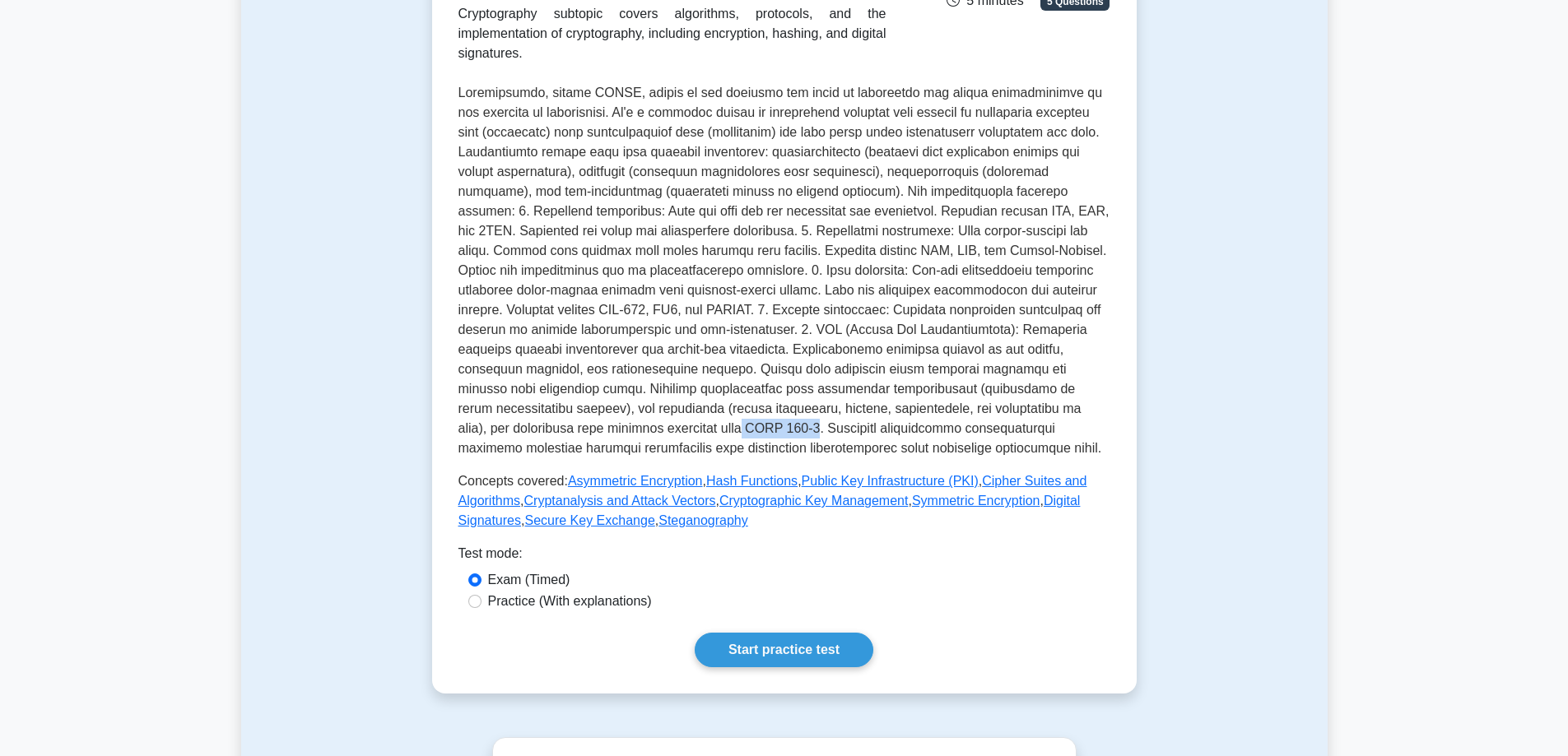
scroll to position [329, 0]
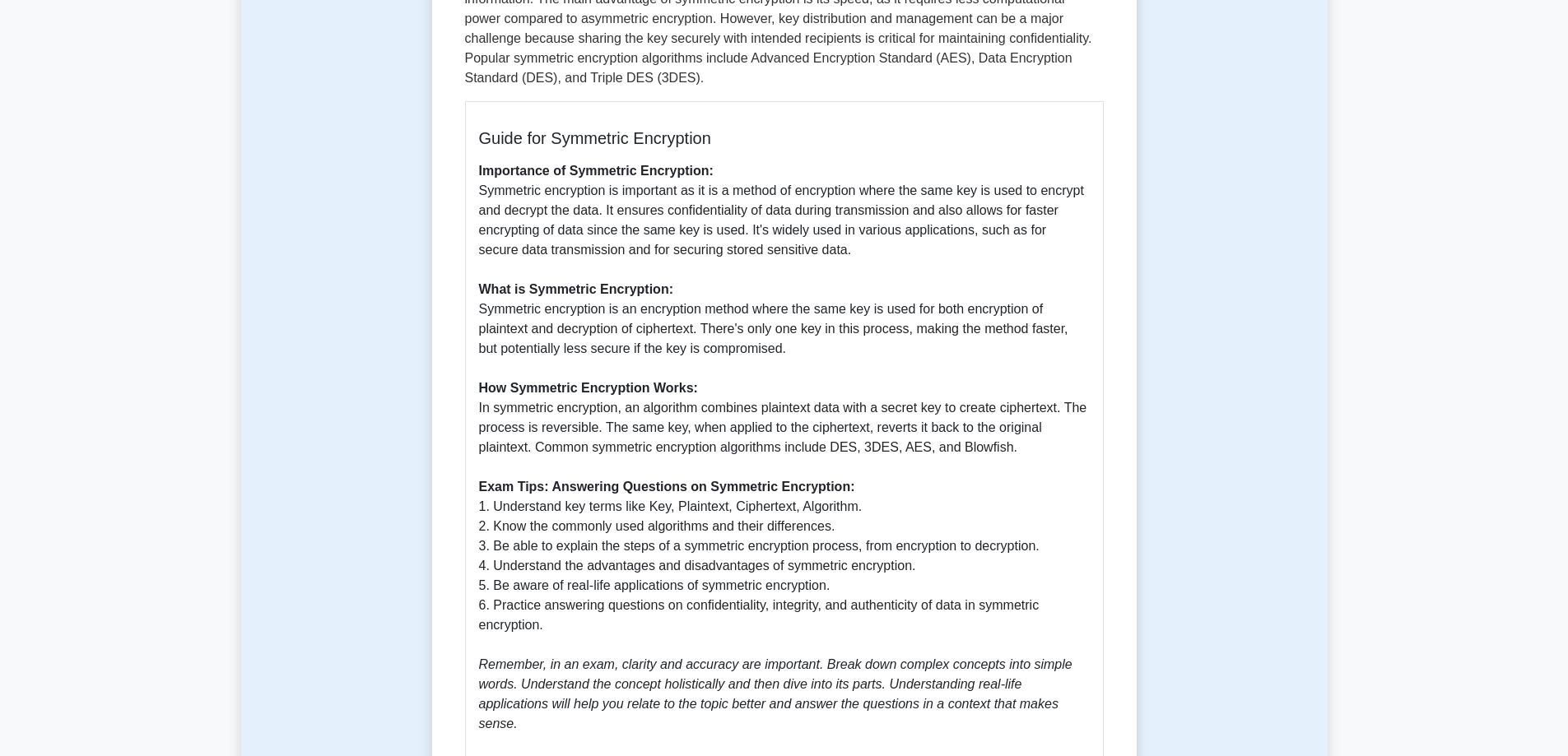
scroll to position [329, 0]
